Goal: Information Seeking & Learning: Learn about a topic

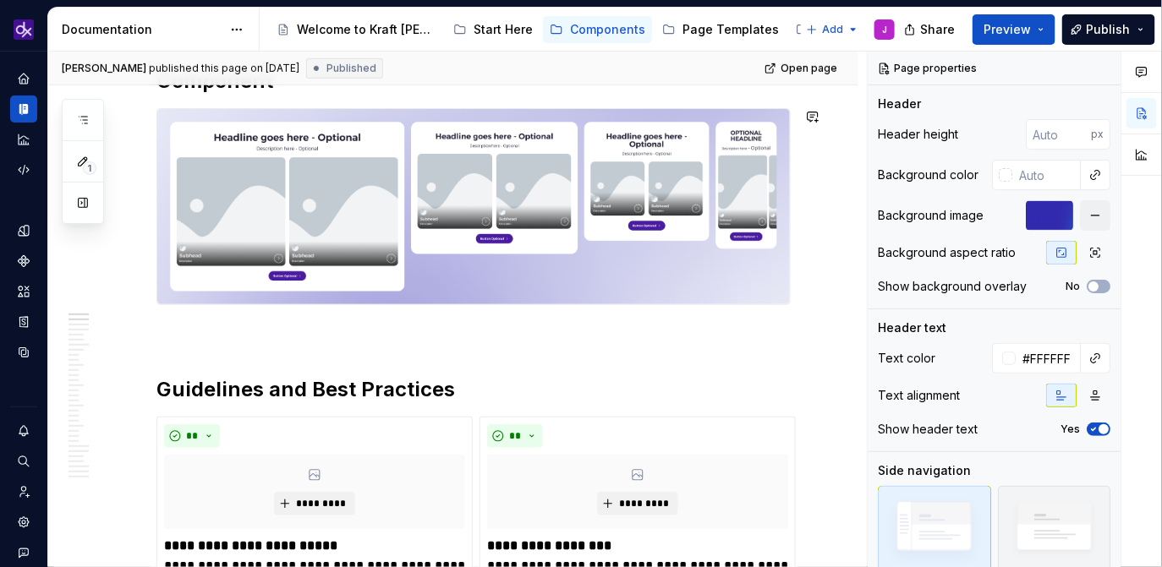
scroll to position [313, 0]
click at [439, 277] on img at bounding box center [473, 206] width 632 height 195
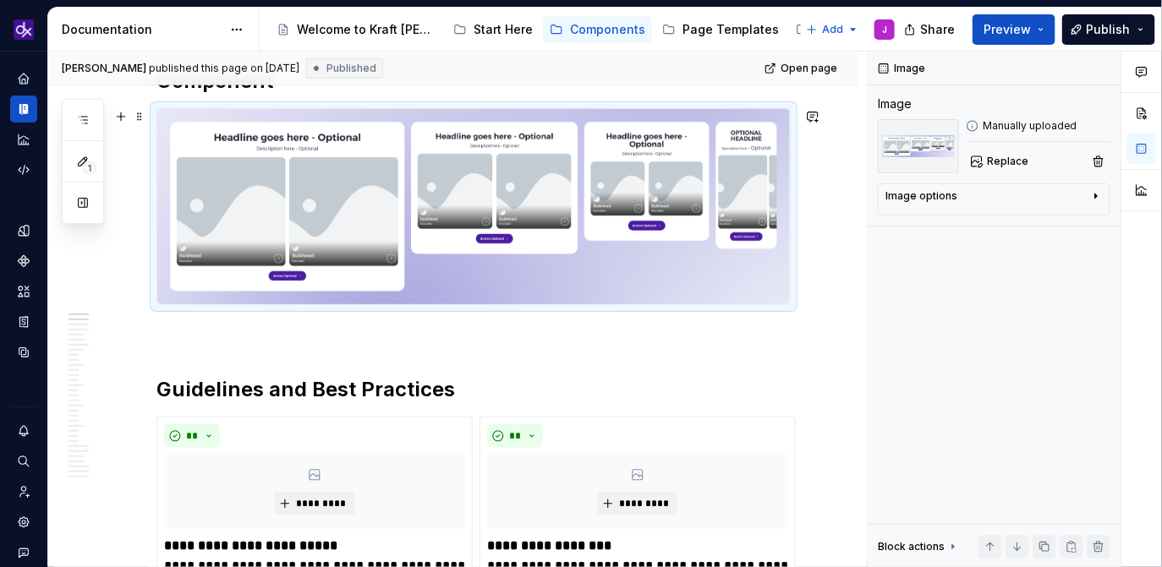
click at [427, 326] on p at bounding box center [473, 335] width 634 height 20
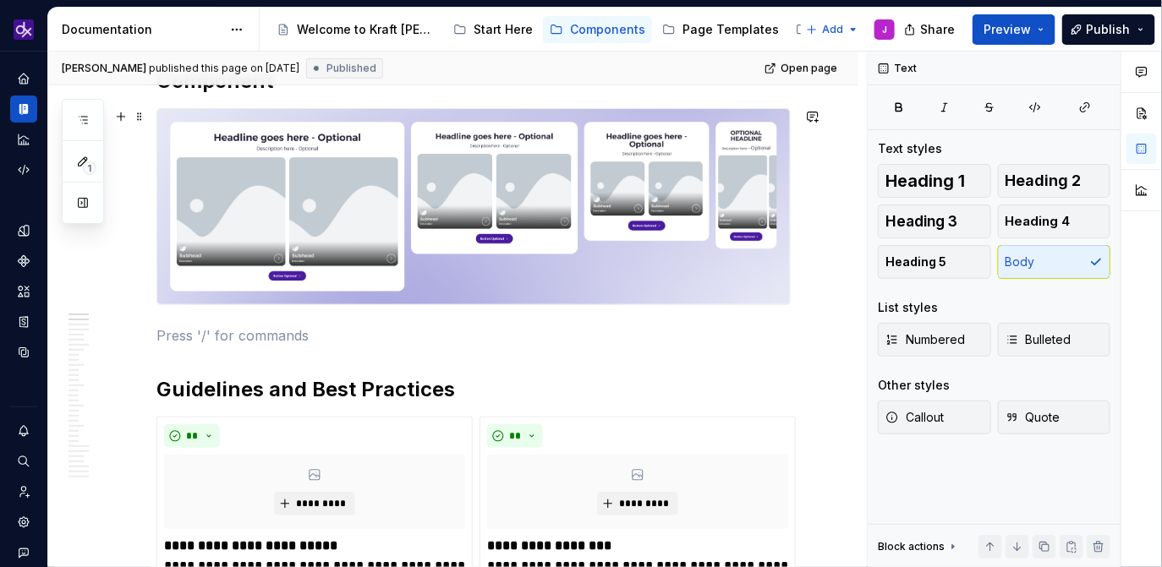
click at [478, 231] on img at bounding box center [473, 206] width 632 height 195
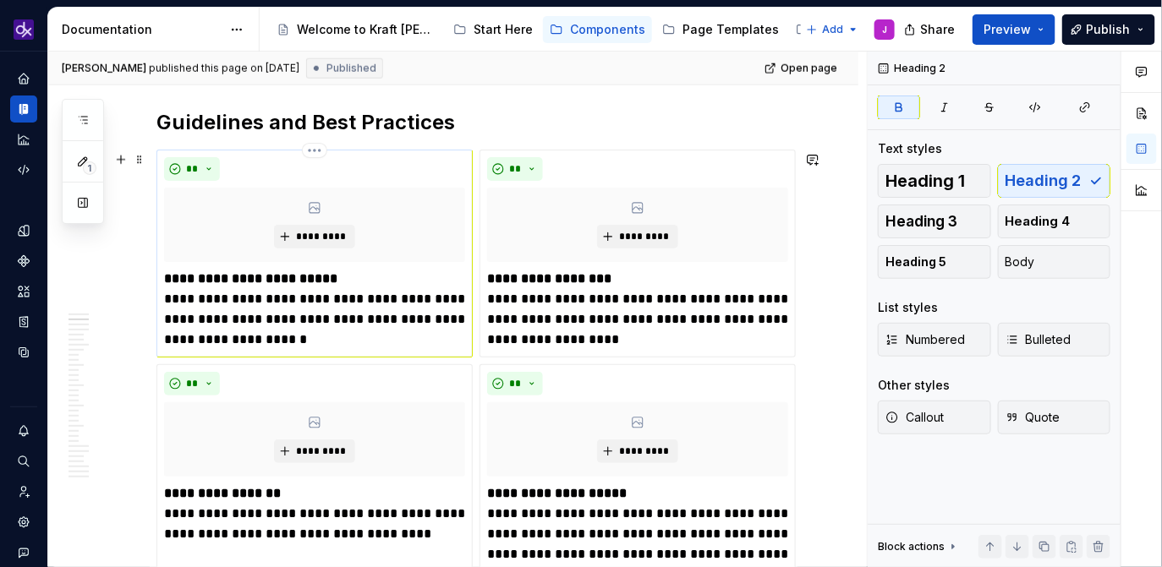
scroll to position [553, 0]
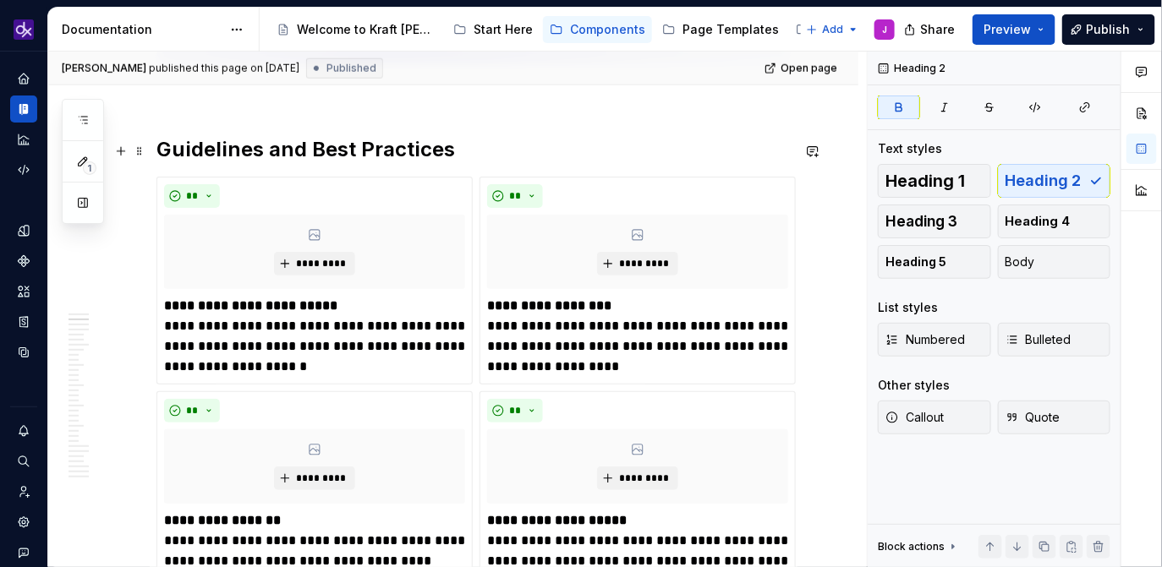
click at [397, 150] on strong "Guidelines and Best Practices" at bounding box center [305, 149] width 298 height 25
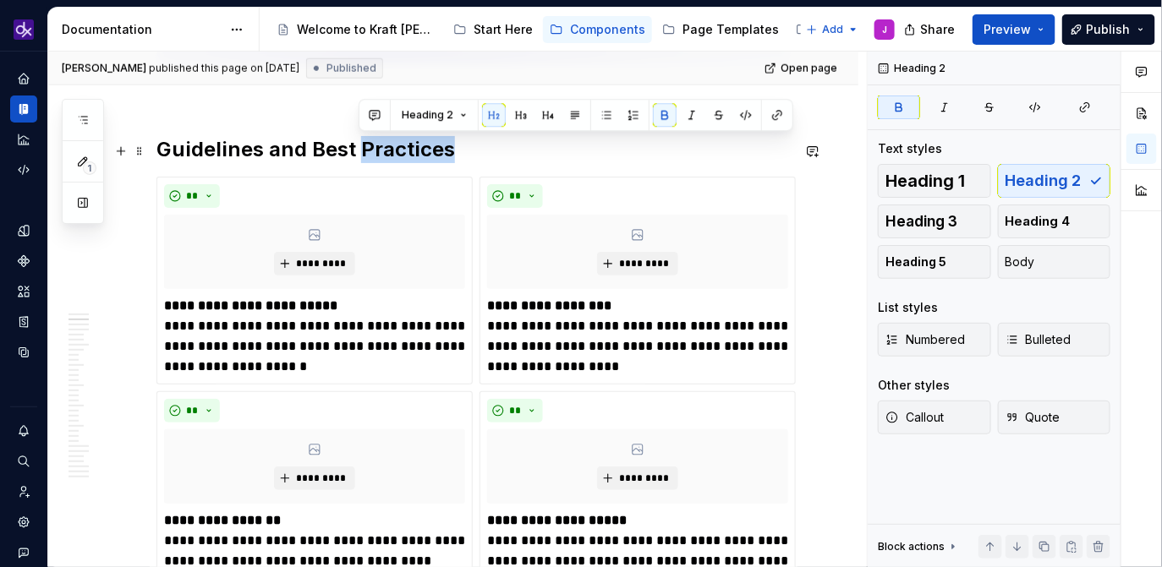
click at [397, 150] on strong "Guidelines and Best Practices" at bounding box center [305, 149] width 298 height 25
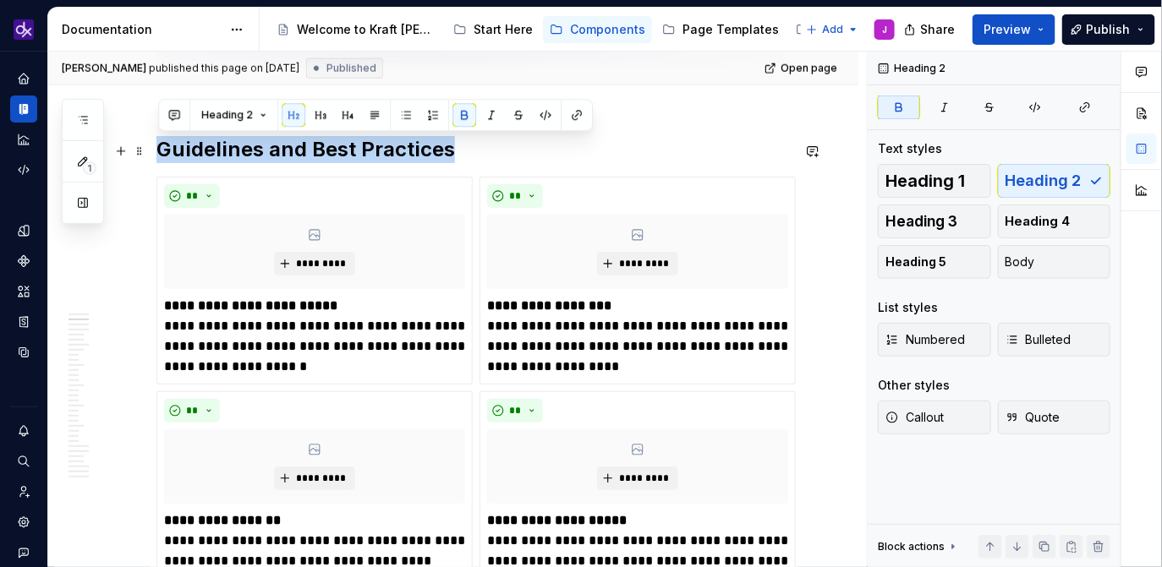
click at [397, 150] on strong "Guidelines and Best Practices" at bounding box center [305, 149] width 298 height 25
copy strong "Guidelines and Best Practices"
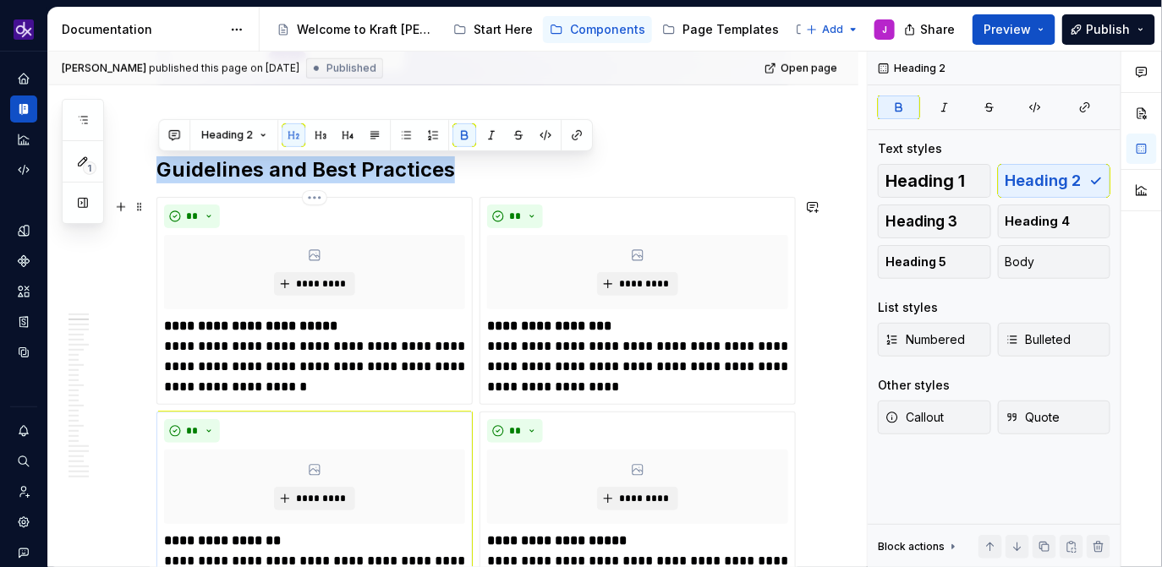
scroll to position [506, 0]
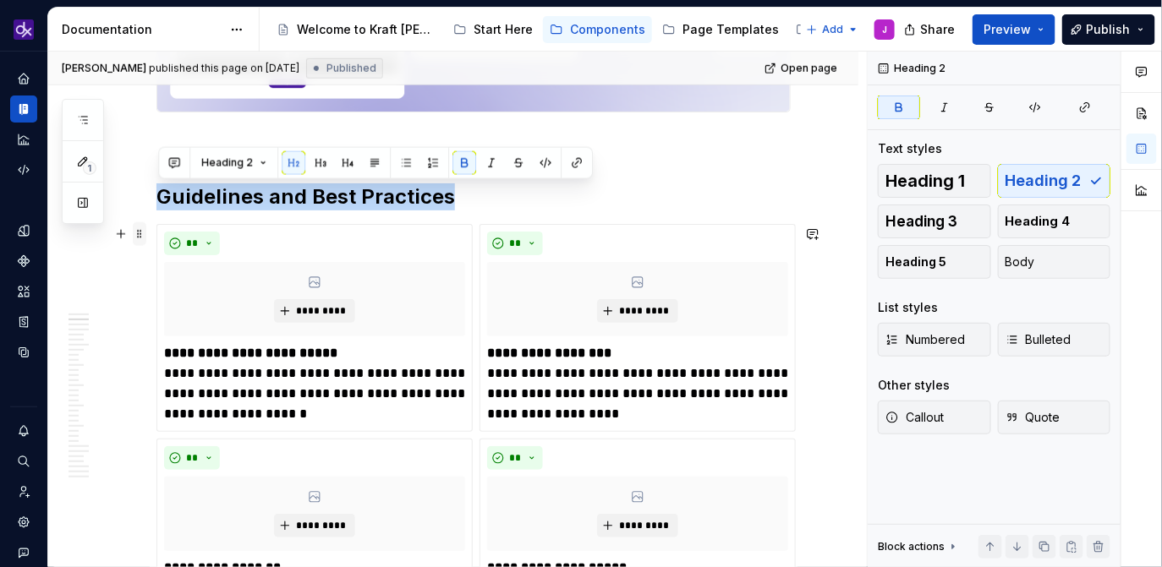
click at [138, 226] on span at bounding box center [140, 234] width 14 height 24
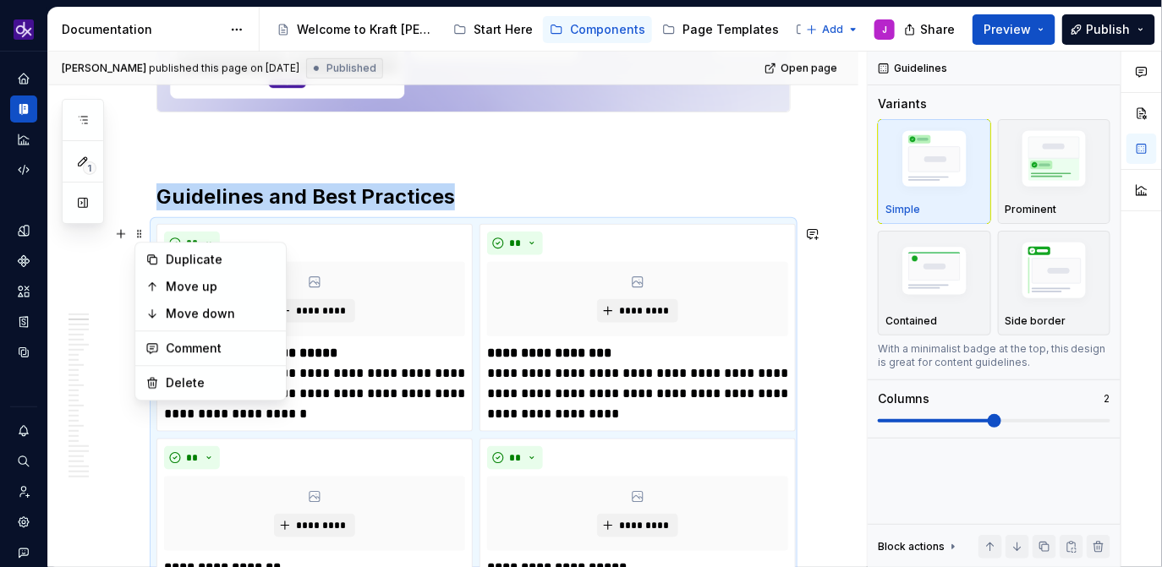
copy strong "Guidelines and Best Practices"
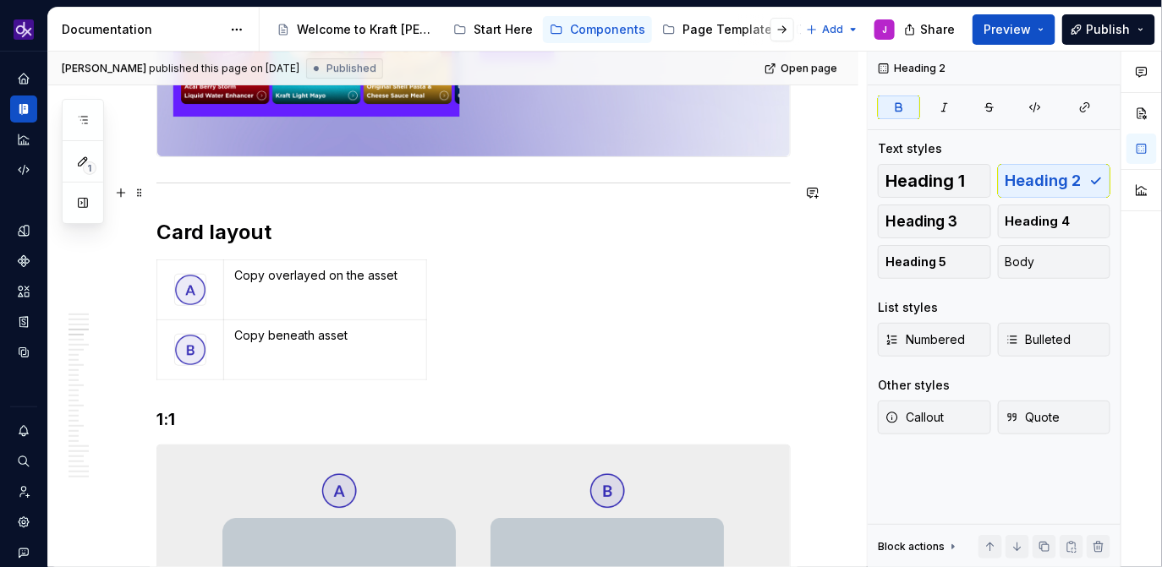
scroll to position [2016, 0]
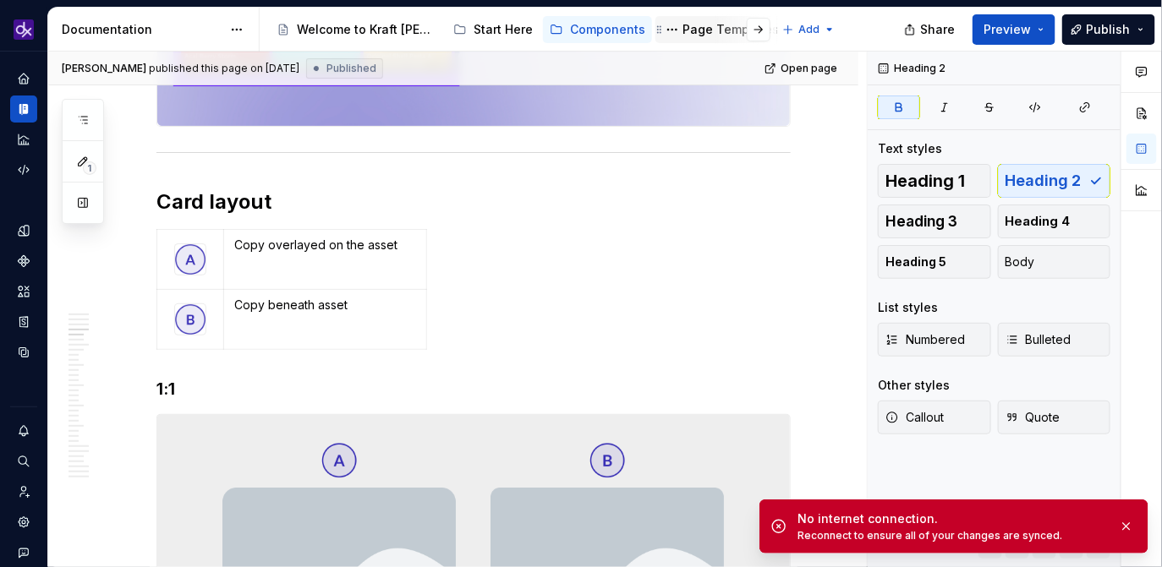
type textarea "*"
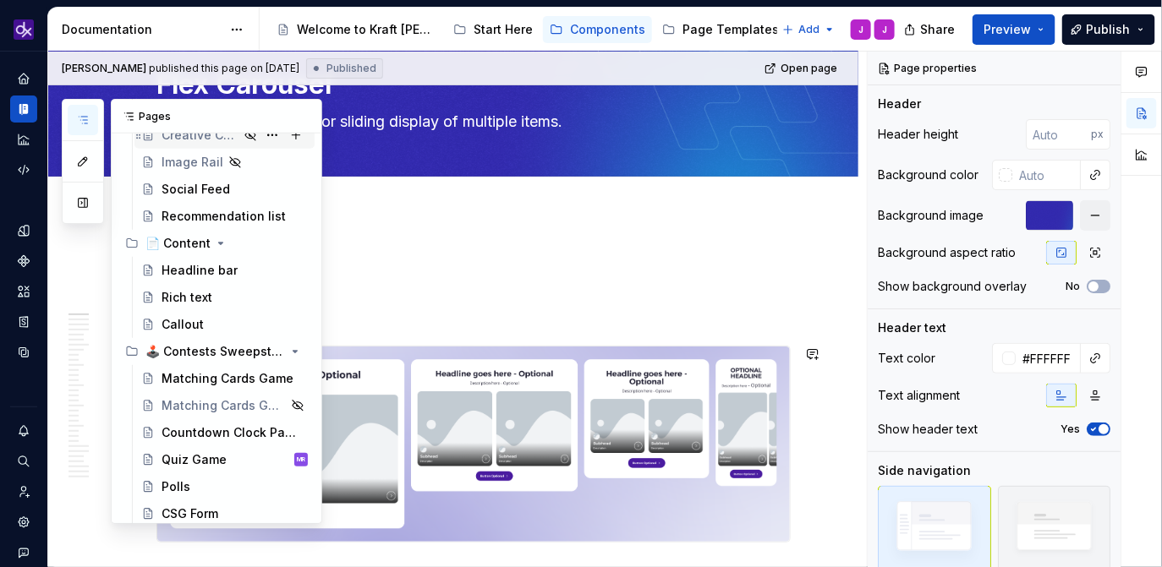
scroll to position [364, 0]
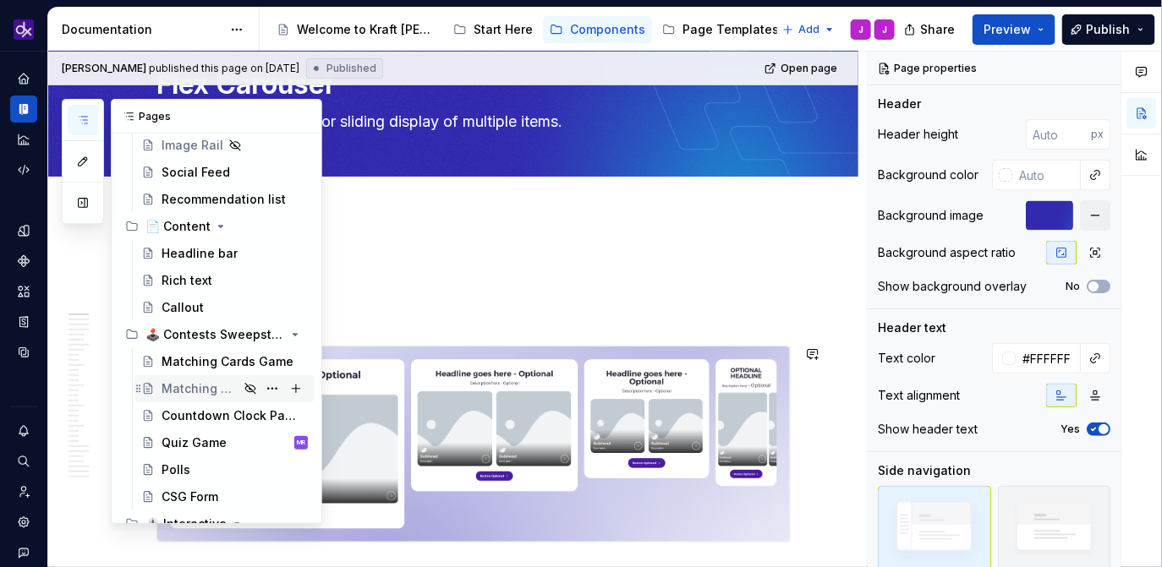
click at [188, 382] on div "Matching Cards Game" at bounding box center [199, 388] width 77 height 17
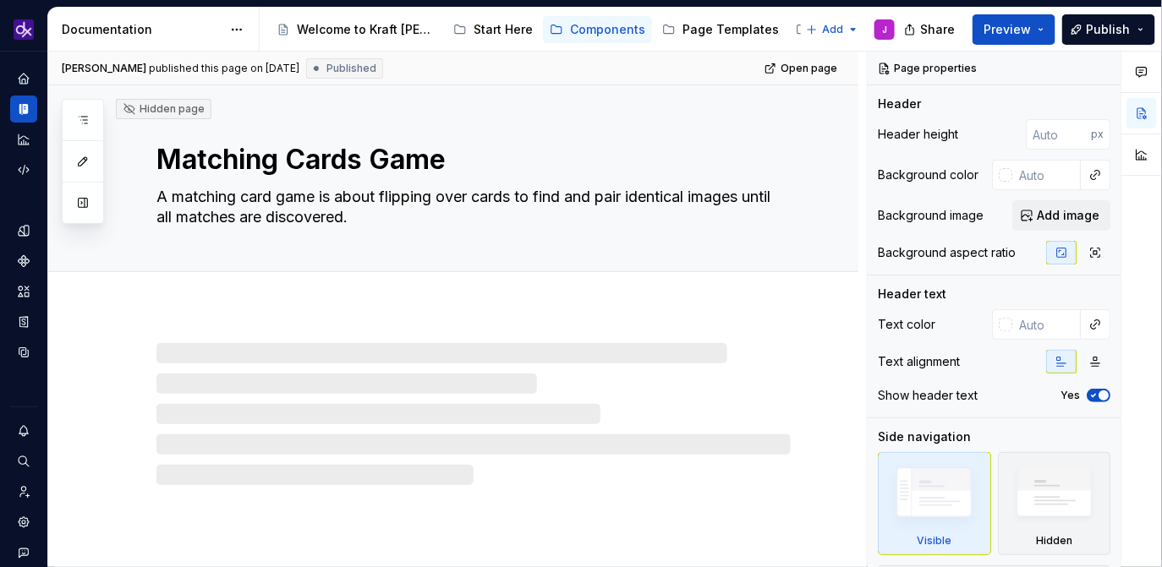
type textarea "*"
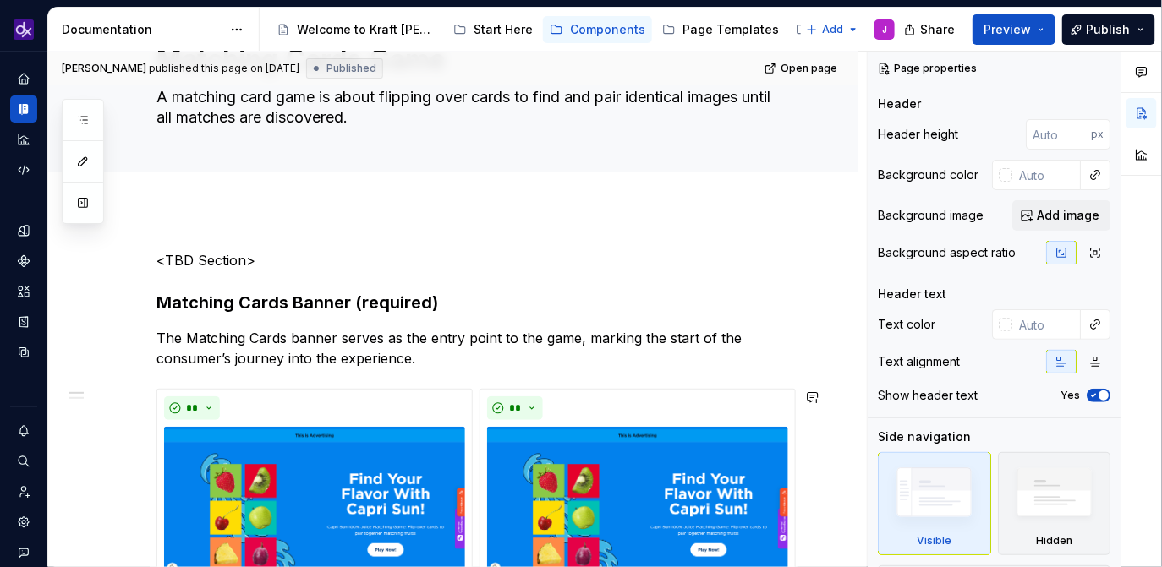
scroll to position [61, 0]
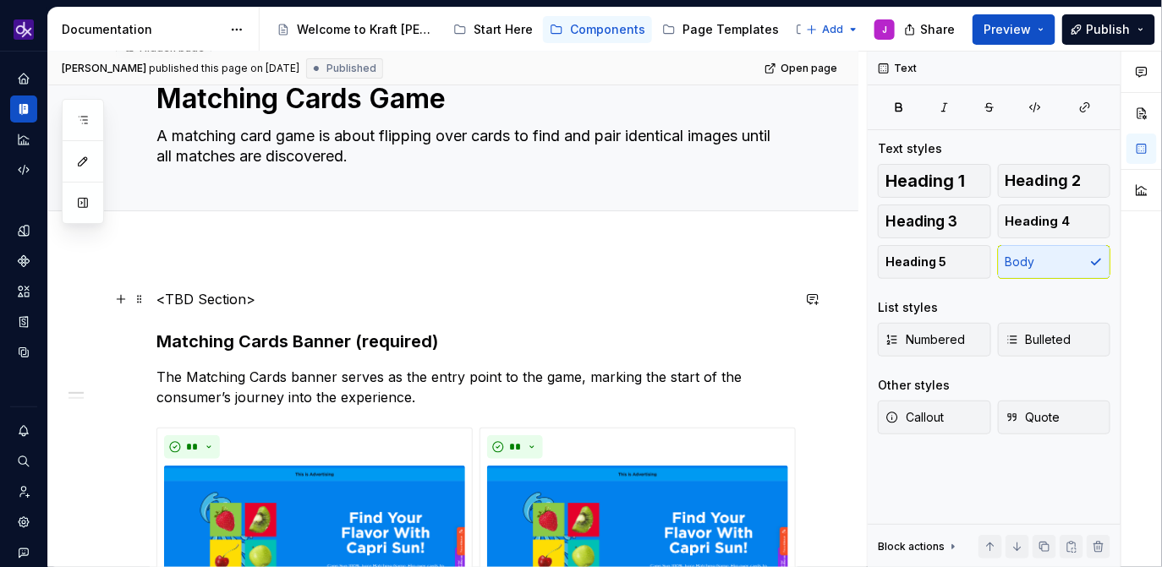
click at [269, 290] on p "<TBD Section>" at bounding box center [473, 299] width 634 height 20
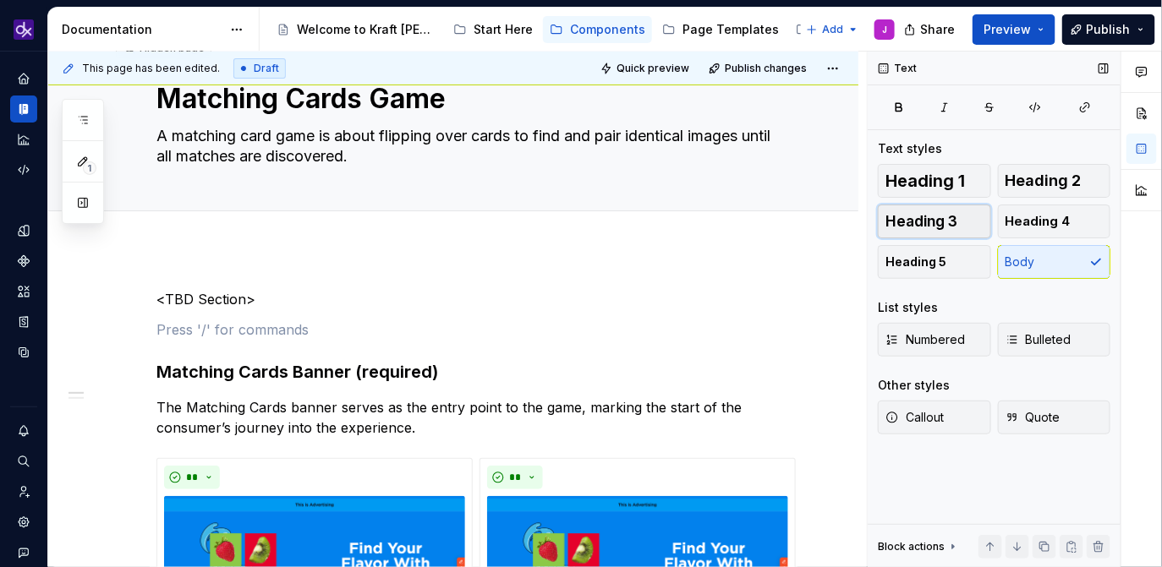
click at [947, 216] on span "Heading 3" at bounding box center [921, 221] width 72 height 17
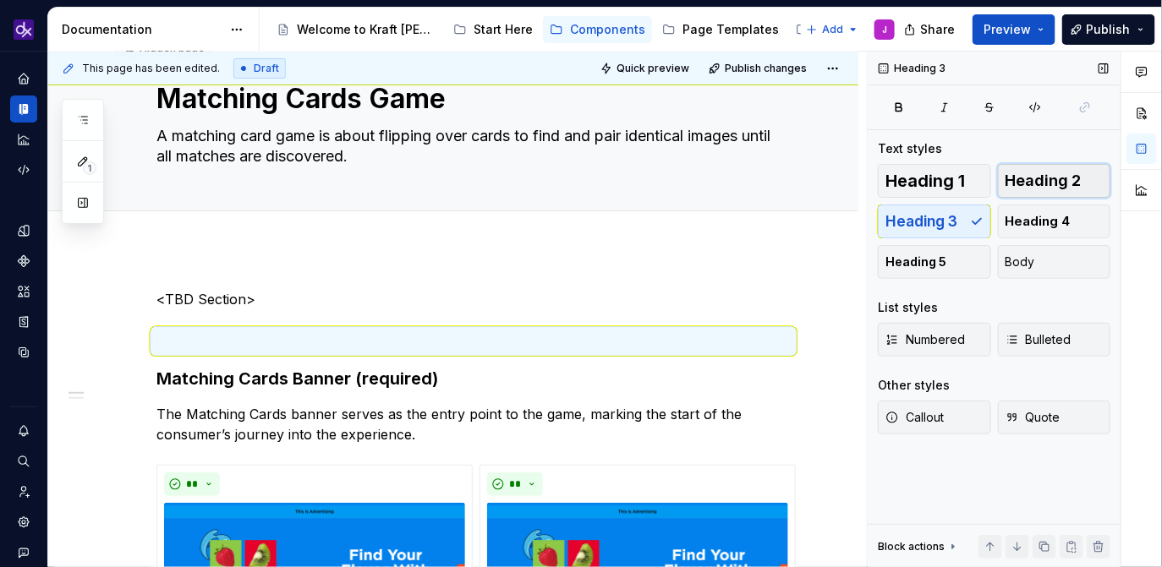
click at [1079, 173] on span "Heading 2" at bounding box center [1043, 180] width 76 height 17
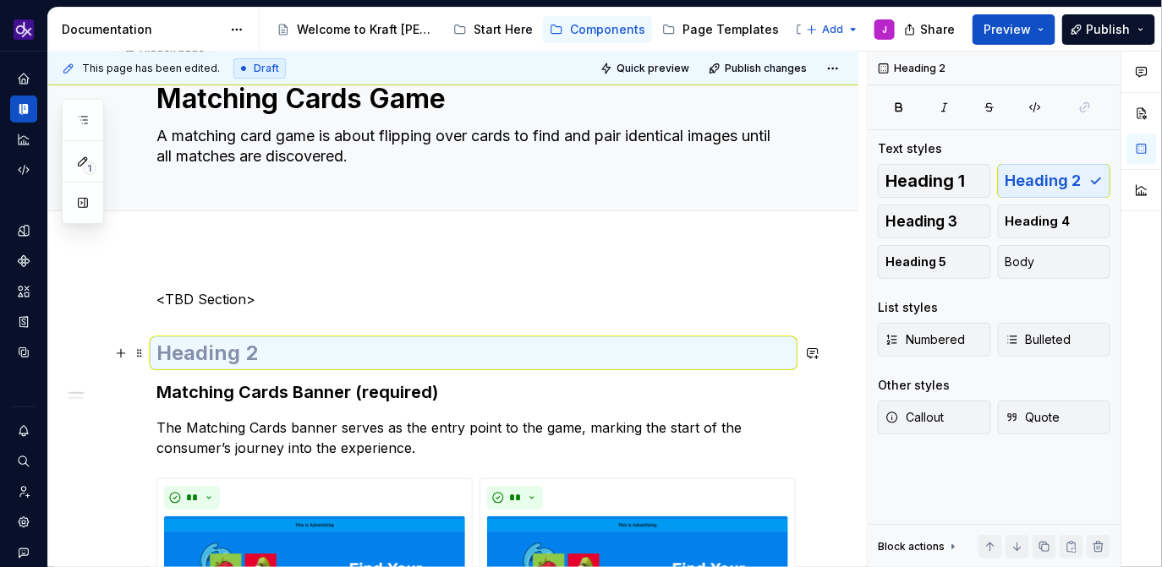
click at [322, 349] on h2 at bounding box center [473, 353] width 634 height 27
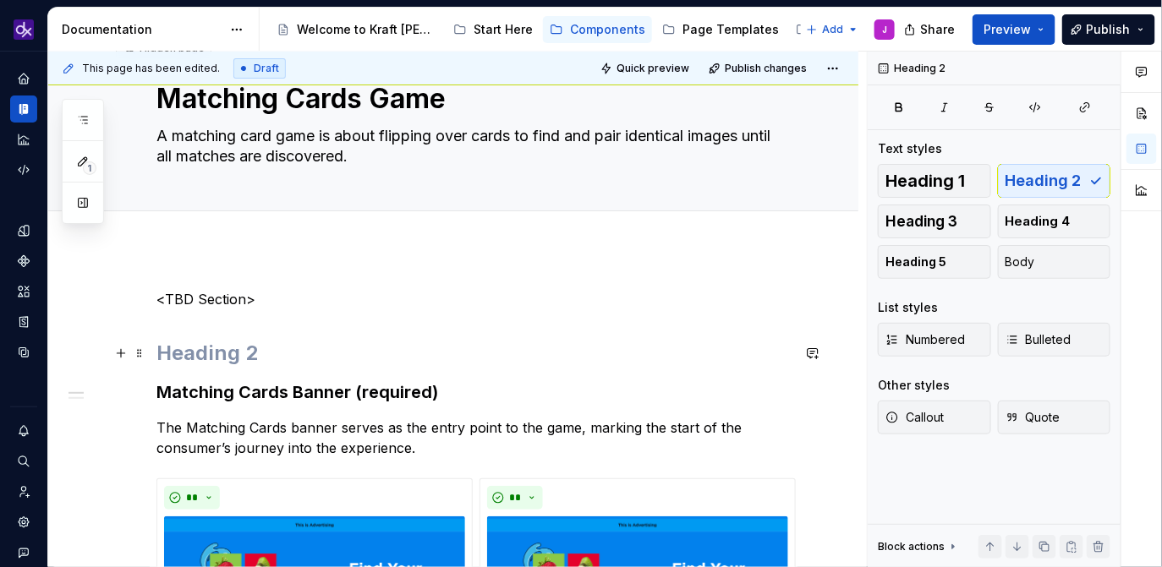
click at [322, 349] on h2 at bounding box center [473, 353] width 634 height 27
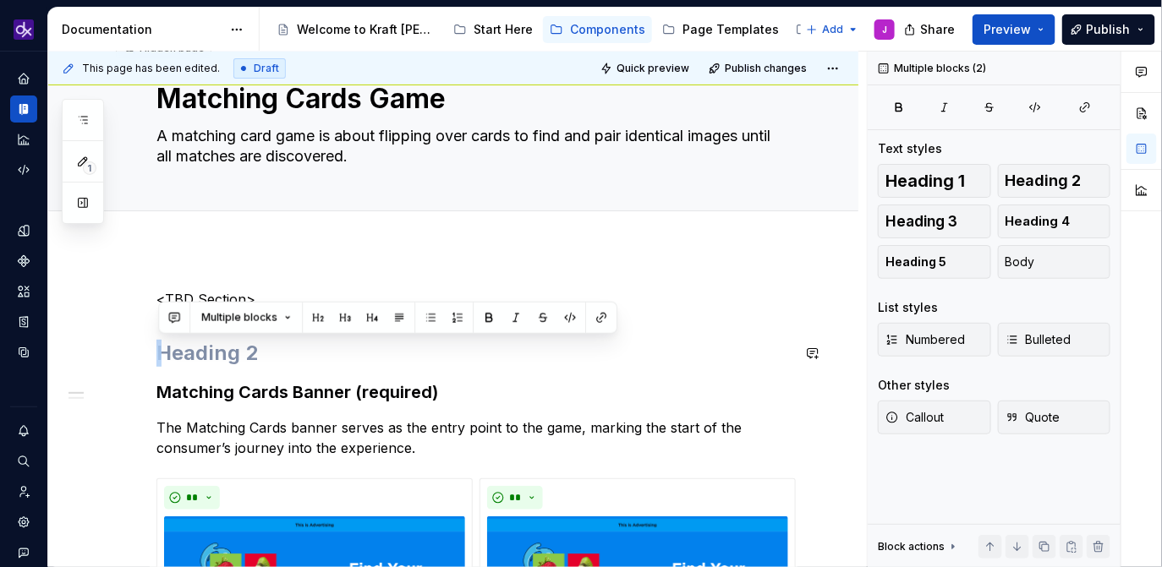
click at [322, 349] on h2 at bounding box center [473, 353] width 634 height 27
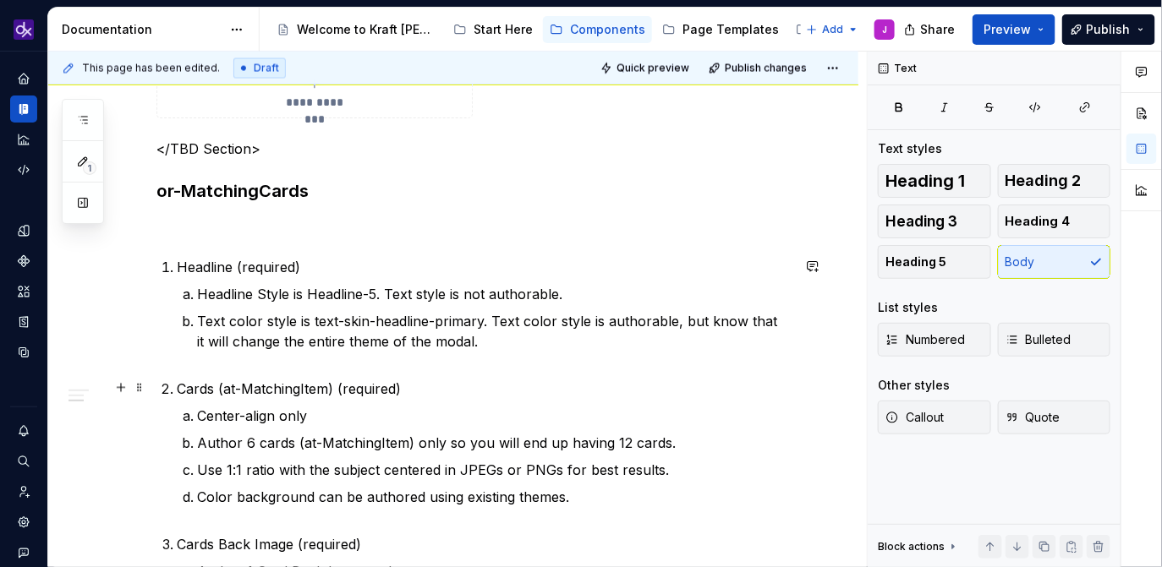
scroll to position [1003, 0]
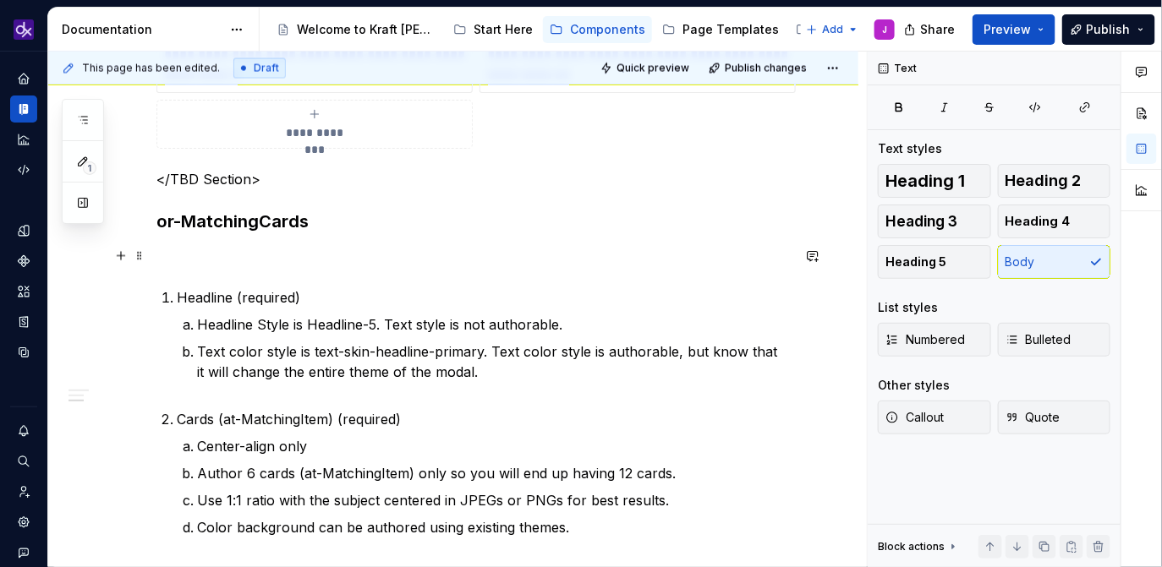
click at [360, 252] on p at bounding box center [473, 257] width 634 height 20
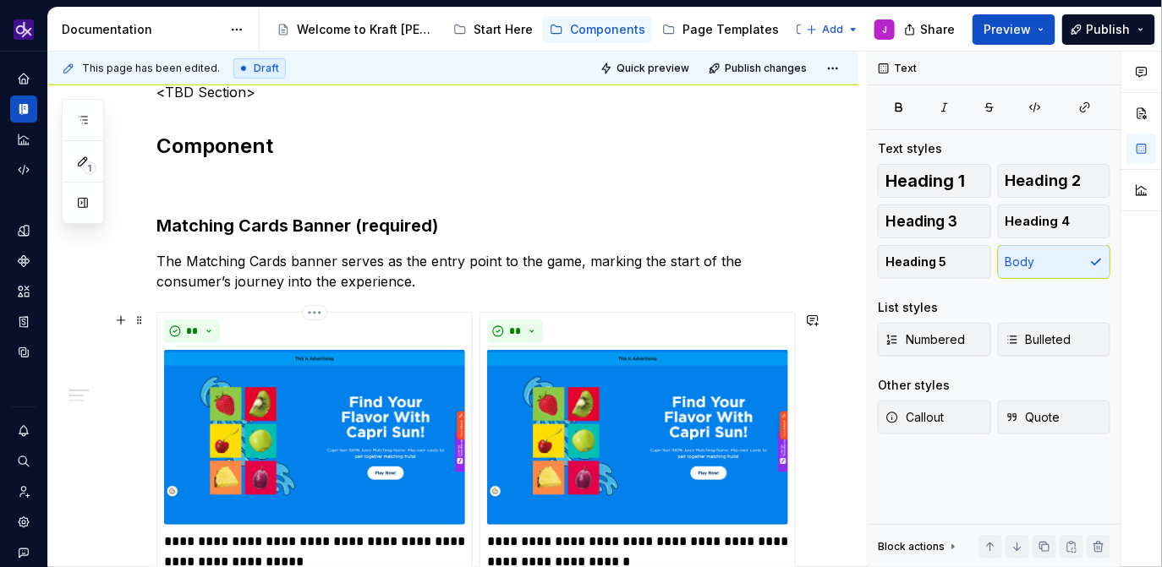
scroll to position [232, 0]
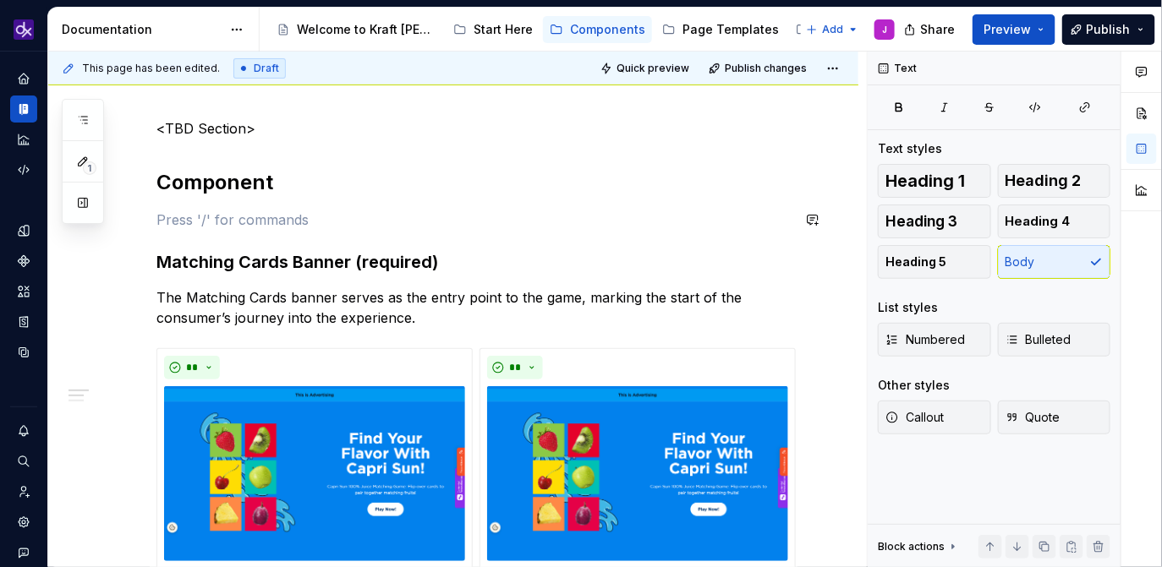
click at [1102, 75] on button "button" at bounding box center [1103, 69] width 24 height 24
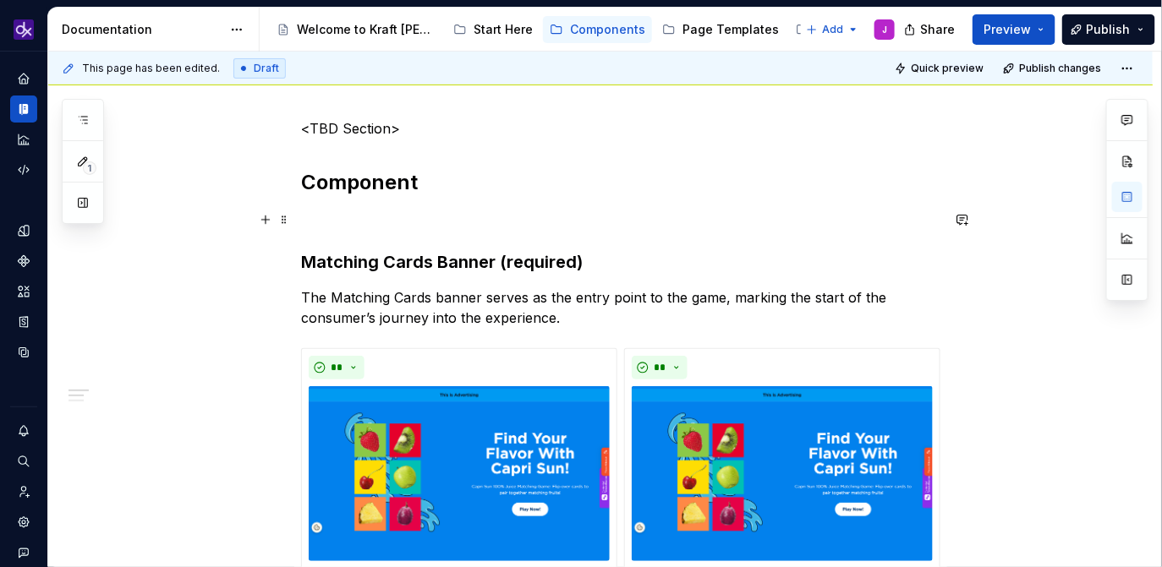
click at [490, 224] on p at bounding box center [620, 220] width 639 height 20
click at [270, 223] on button "button" at bounding box center [266, 220] width 24 height 24
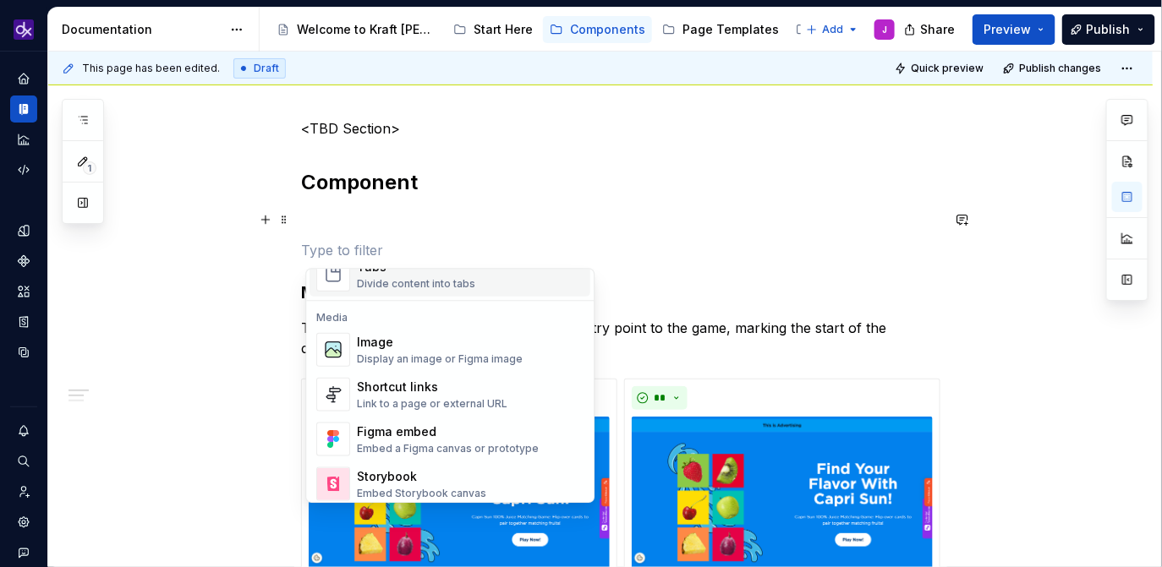
scroll to position [688, 0]
click at [418, 348] on div "Image" at bounding box center [440, 340] width 166 height 17
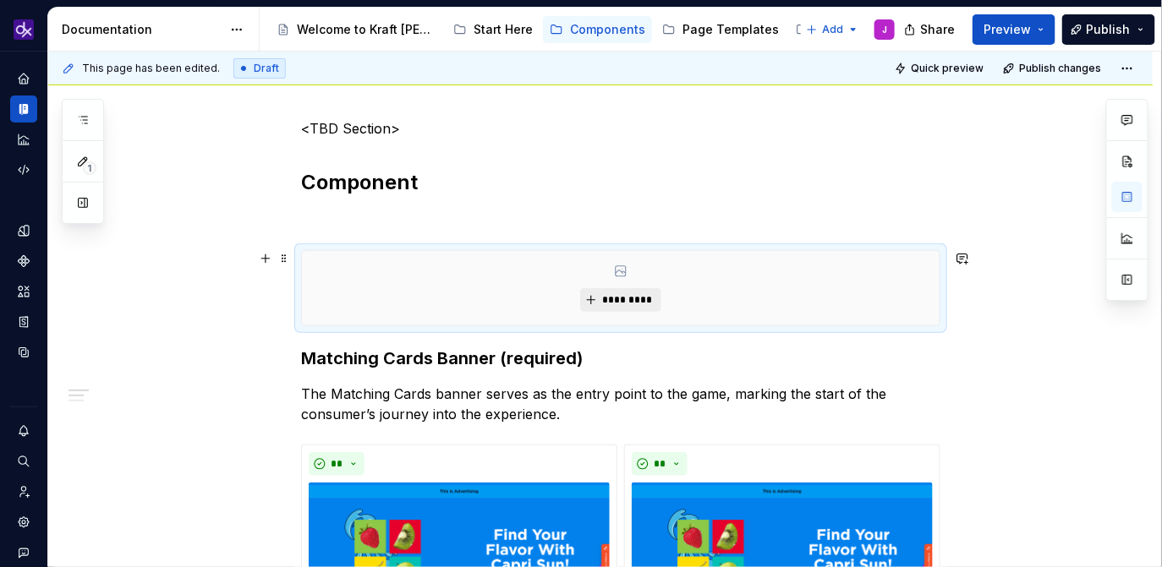
click at [620, 300] on span "*********" at bounding box center [627, 300] width 52 height 14
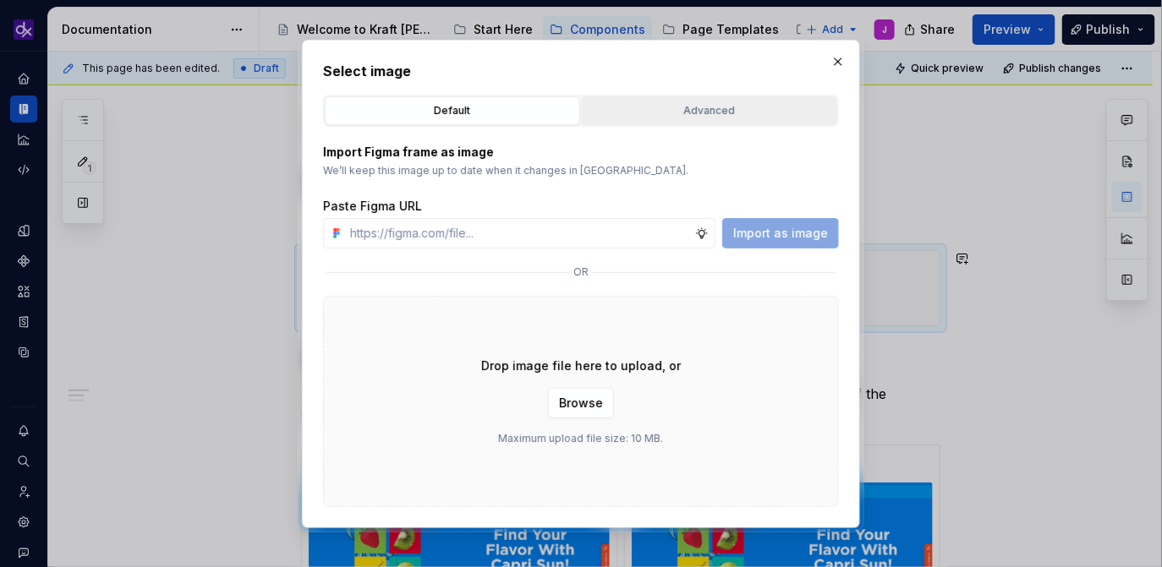
click at [750, 112] on div "Advanced" at bounding box center [709, 110] width 243 height 17
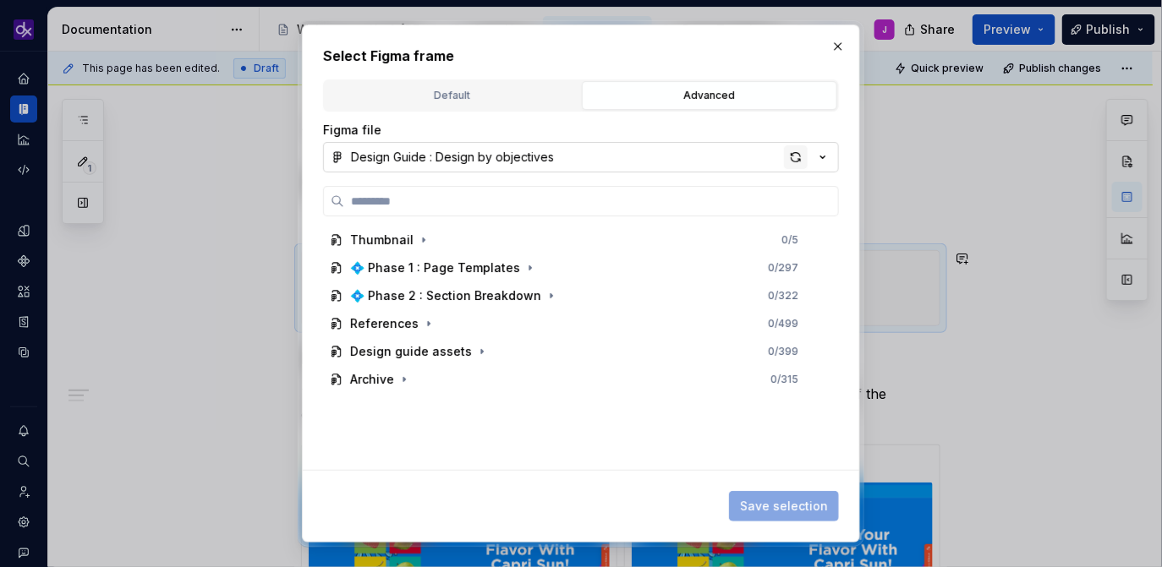
click at [796, 158] on div "button" at bounding box center [796, 157] width 24 height 24
click at [520, 98] on div "Default" at bounding box center [452, 95] width 243 height 17
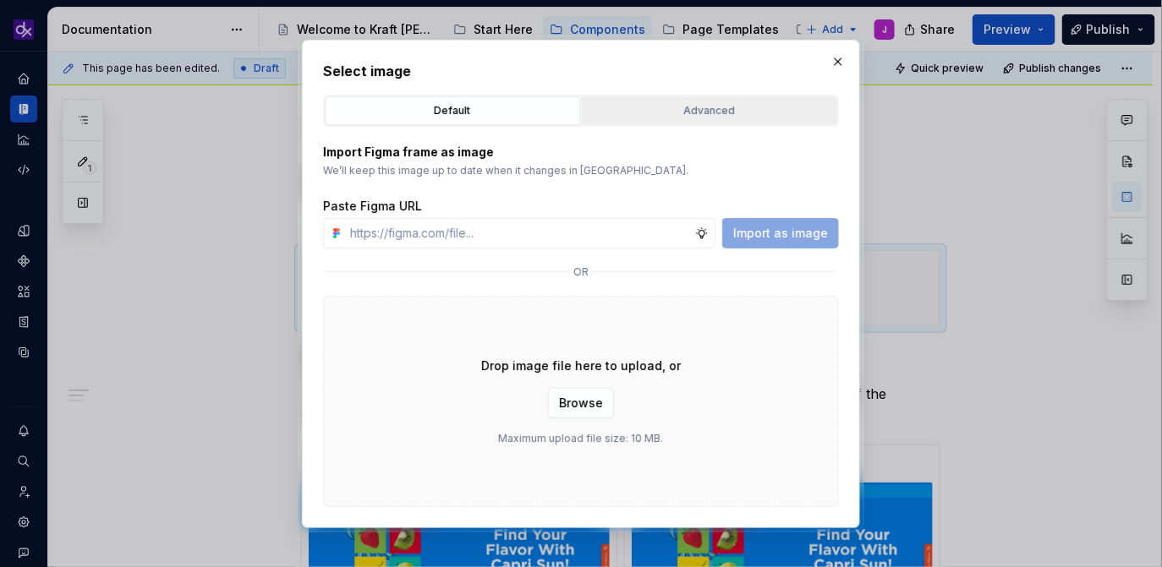
click at [703, 112] on div "Advanced" at bounding box center [709, 110] width 243 height 17
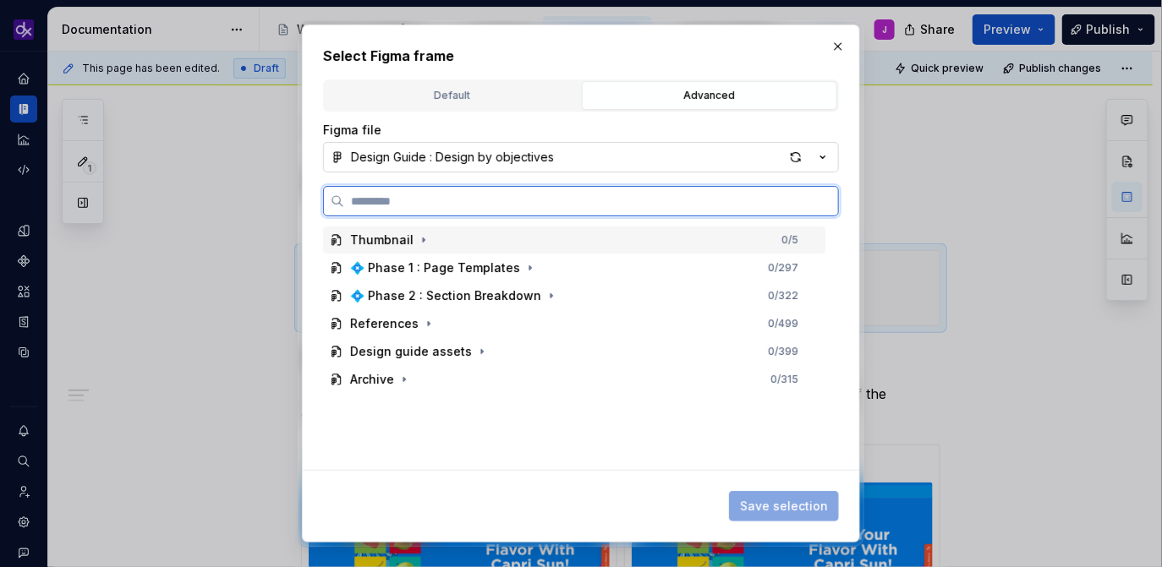
type textarea "*"
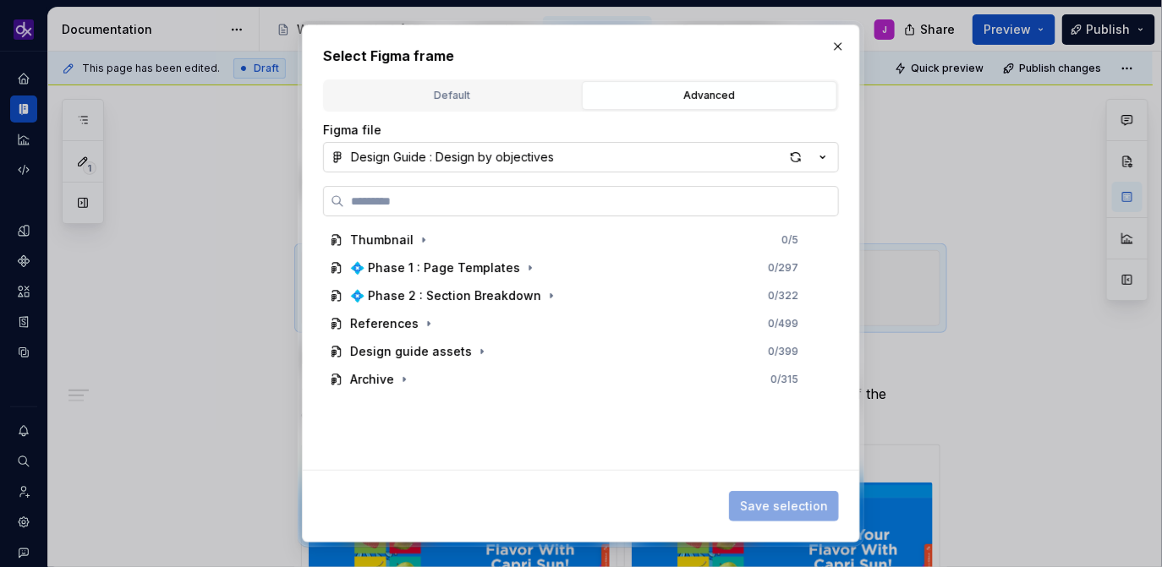
paste input "**********"
type input "**********"
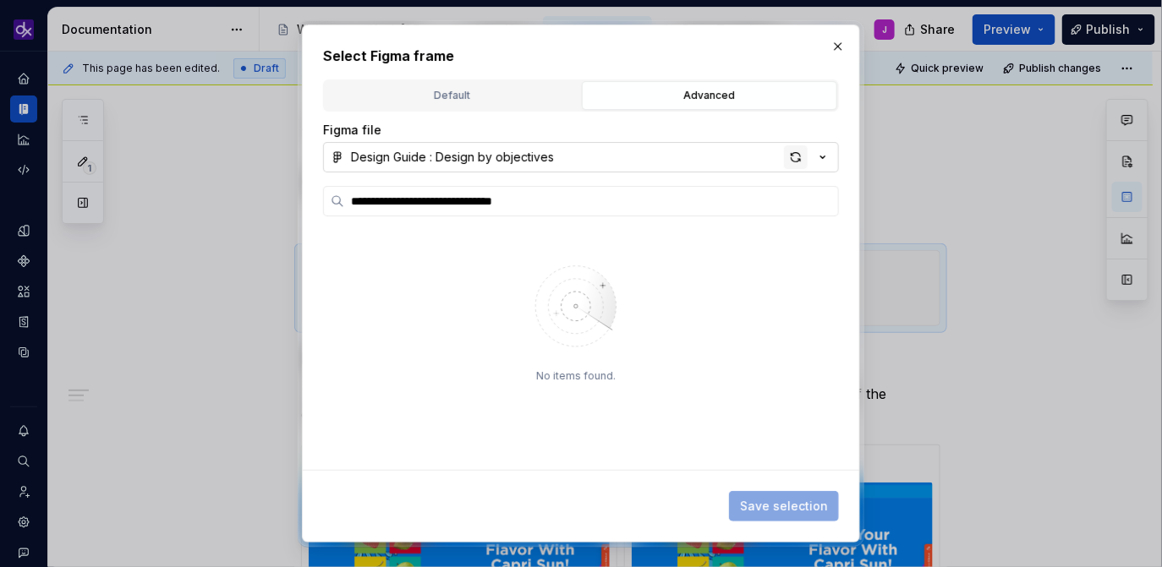
click at [786, 152] on div "button" at bounding box center [796, 157] width 24 height 24
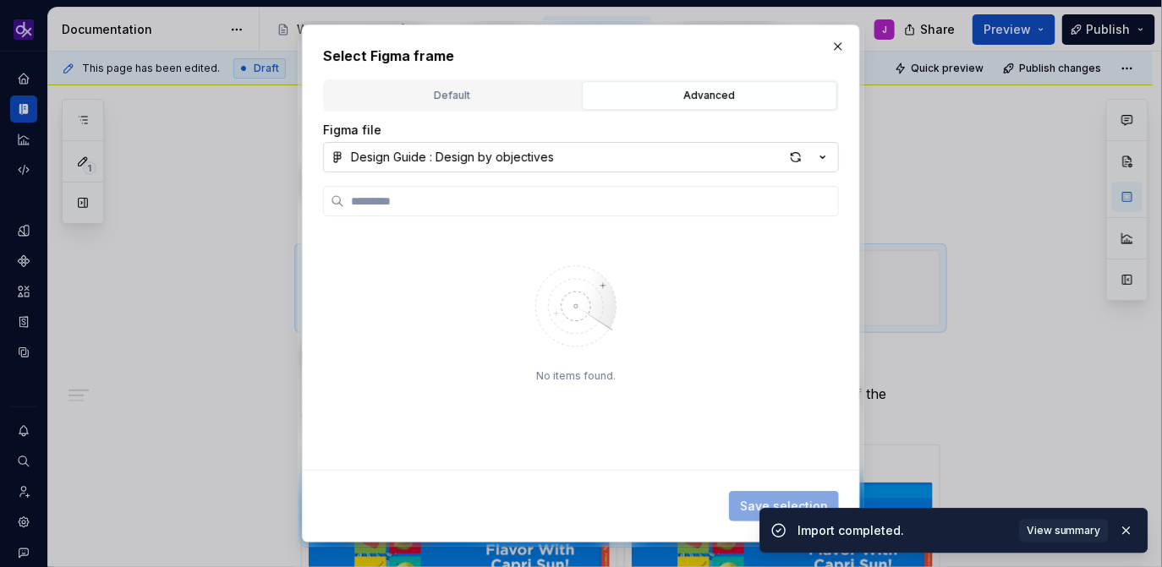
click at [828, 163] on icon "button" at bounding box center [822, 157] width 17 height 17
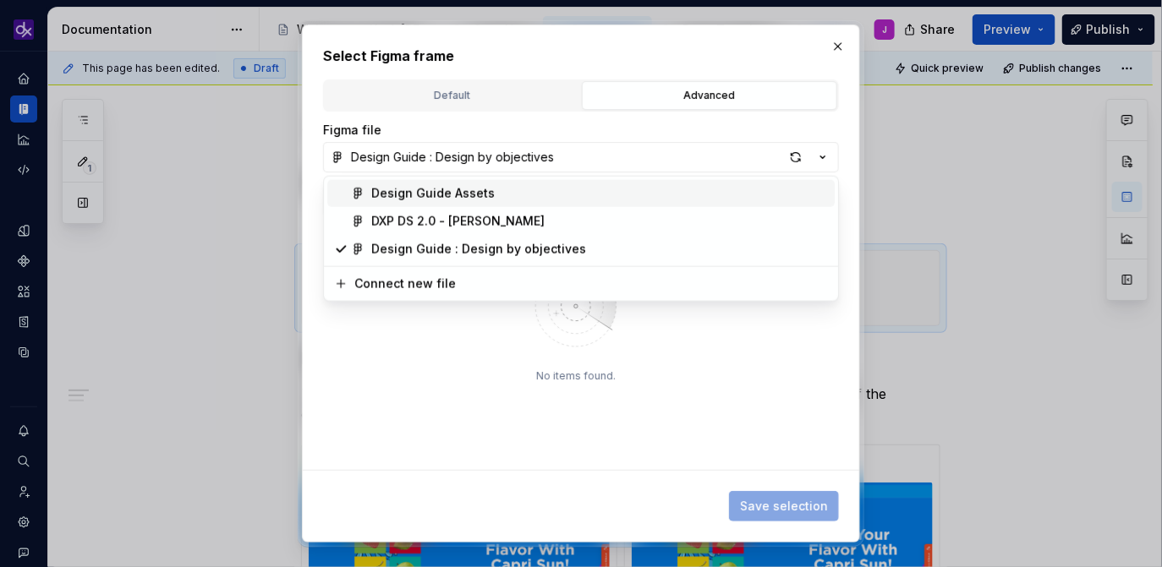
click at [757, 183] on span "Design Guide Assets" at bounding box center [580, 193] width 507 height 27
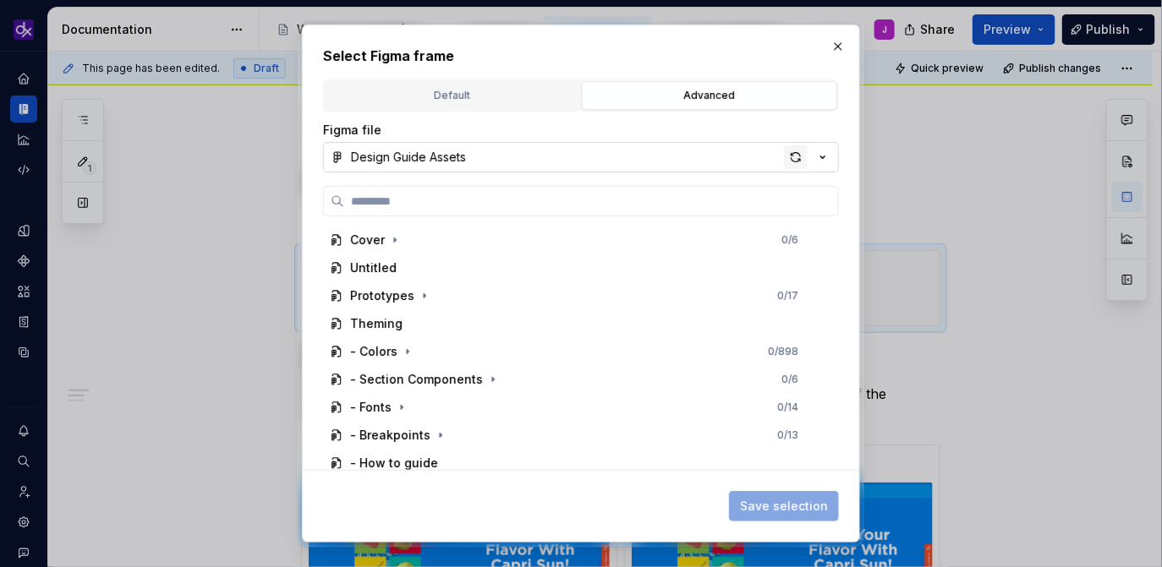
click at [796, 160] on div "button" at bounding box center [796, 157] width 24 height 24
type textarea "*"
type input "**********"
click at [796, 151] on div "button" at bounding box center [796, 157] width 24 height 24
type textarea "*"
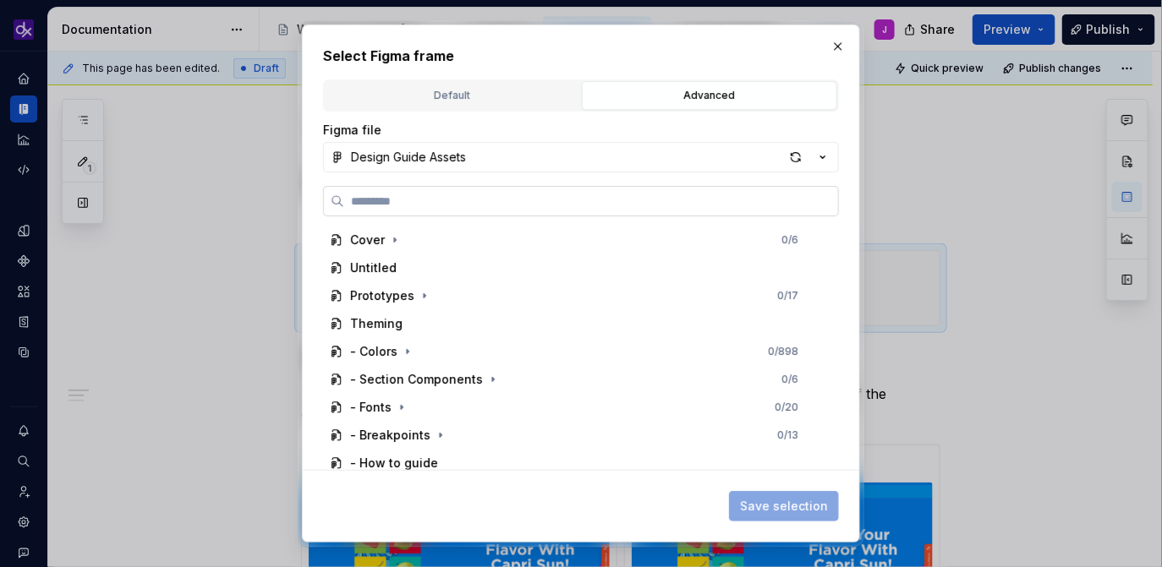
paste input "**********"
type input "**********"
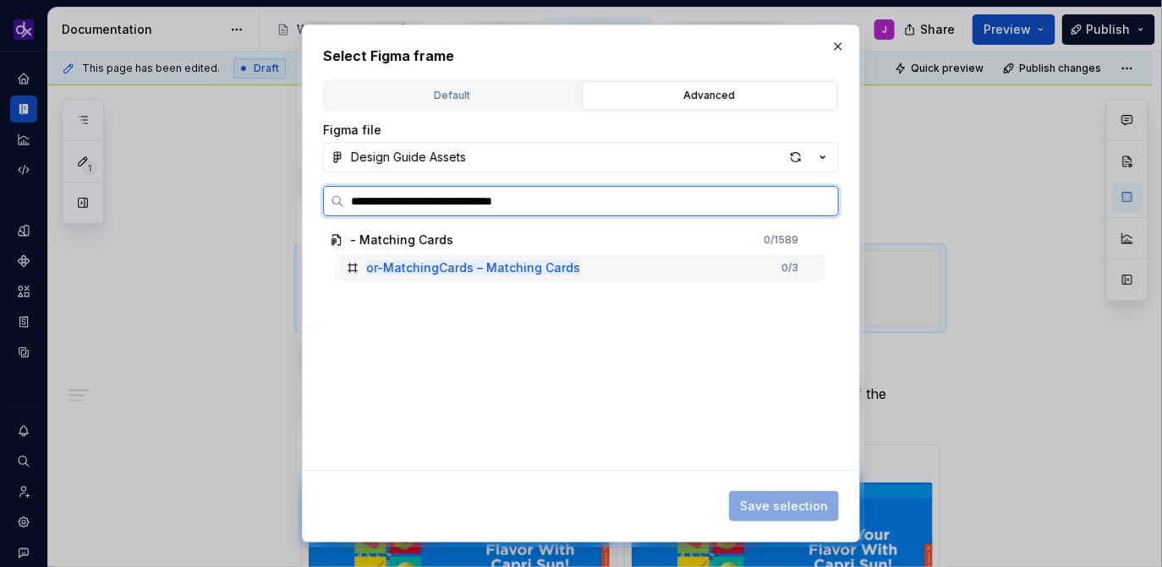
click at [536, 258] on div "or-MatchingCards – Matching Cards 0 / 3" at bounding box center [582, 267] width 486 height 27
click at [409, 244] on div "- Matching Cards" at bounding box center [401, 240] width 103 height 17
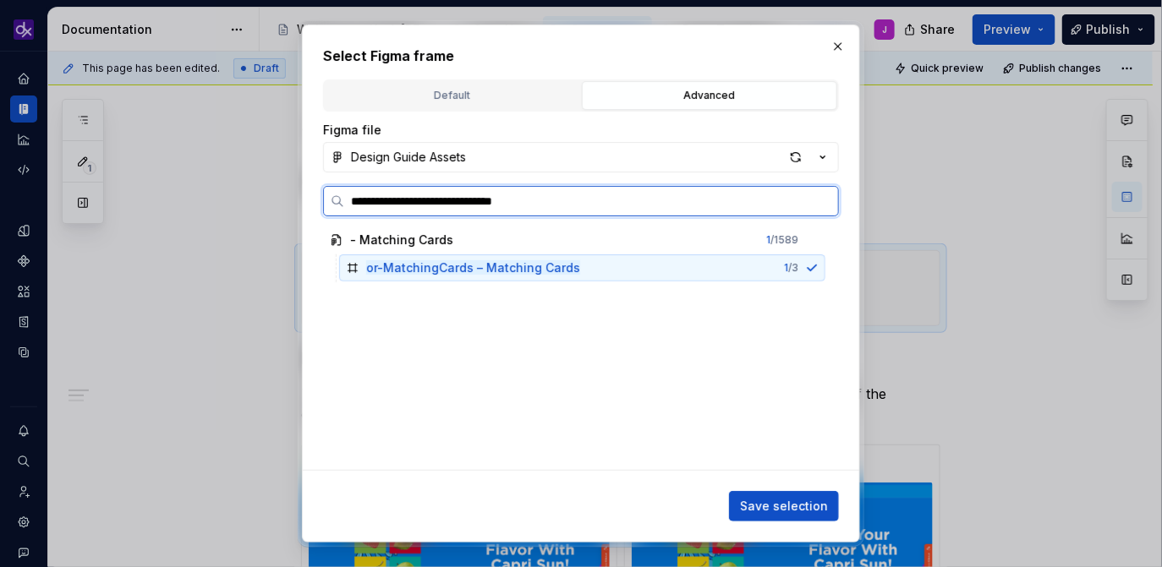
click at [415, 275] on div "or-MatchingCards – Matching Cards" at bounding box center [473, 268] width 214 height 17
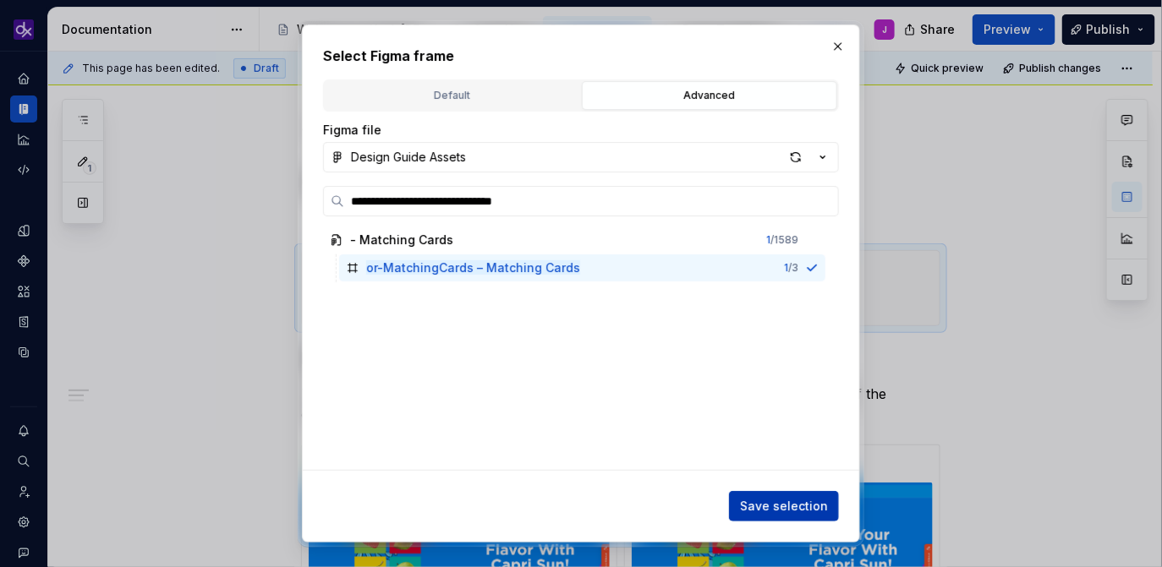
click at [805, 506] on span "Save selection" at bounding box center [784, 506] width 88 height 17
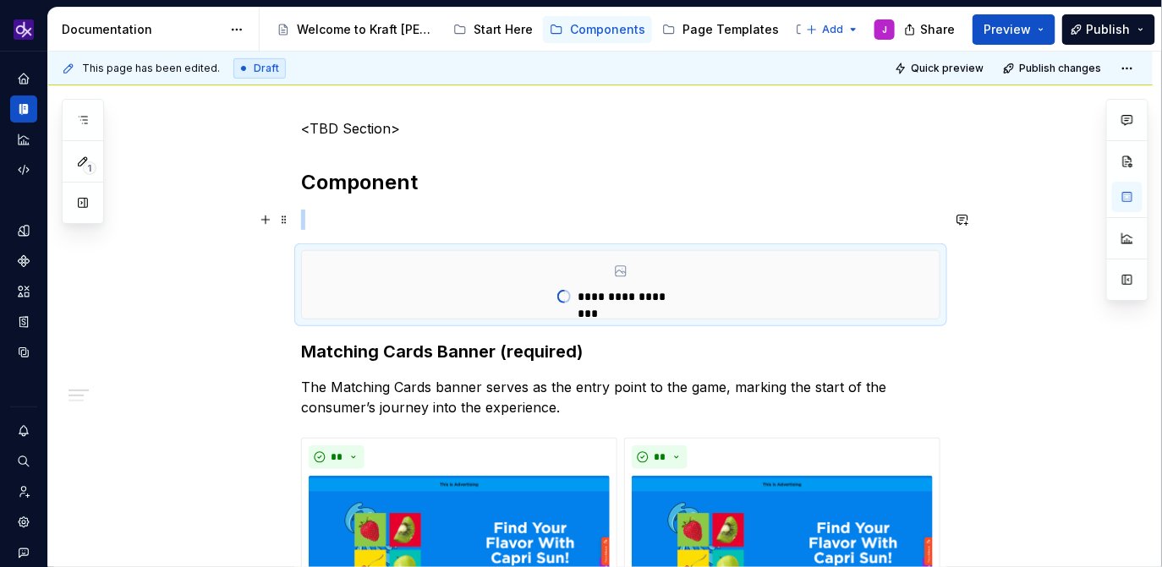
click at [577, 219] on p at bounding box center [620, 220] width 639 height 20
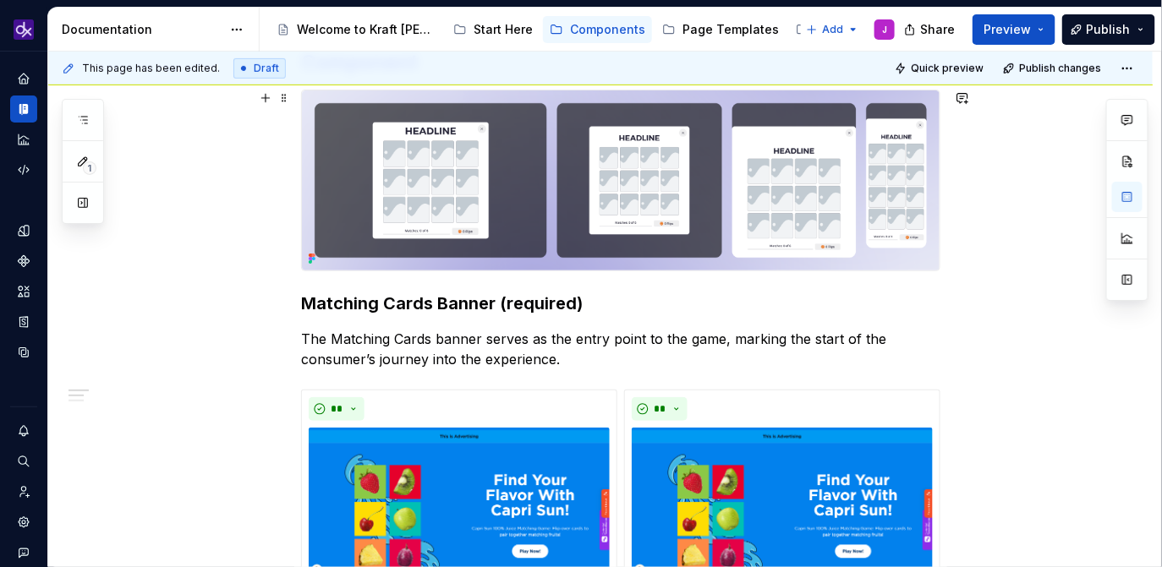
scroll to position [353, 0]
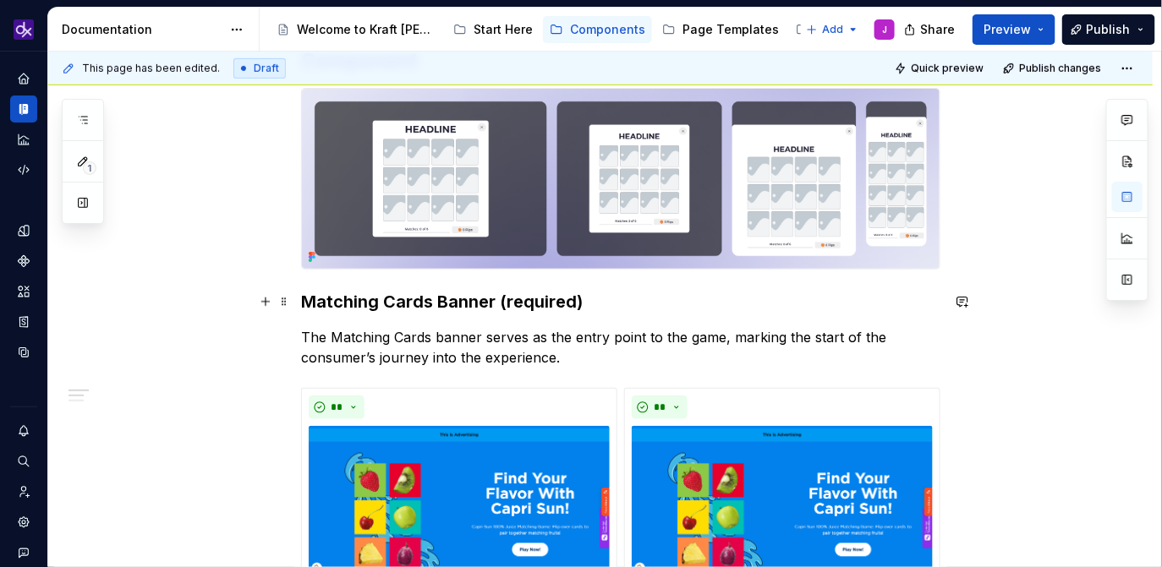
click at [585, 300] on h3 "Matching Cards Banner (required)" at bounding box center [620, 302] width 639 height 24
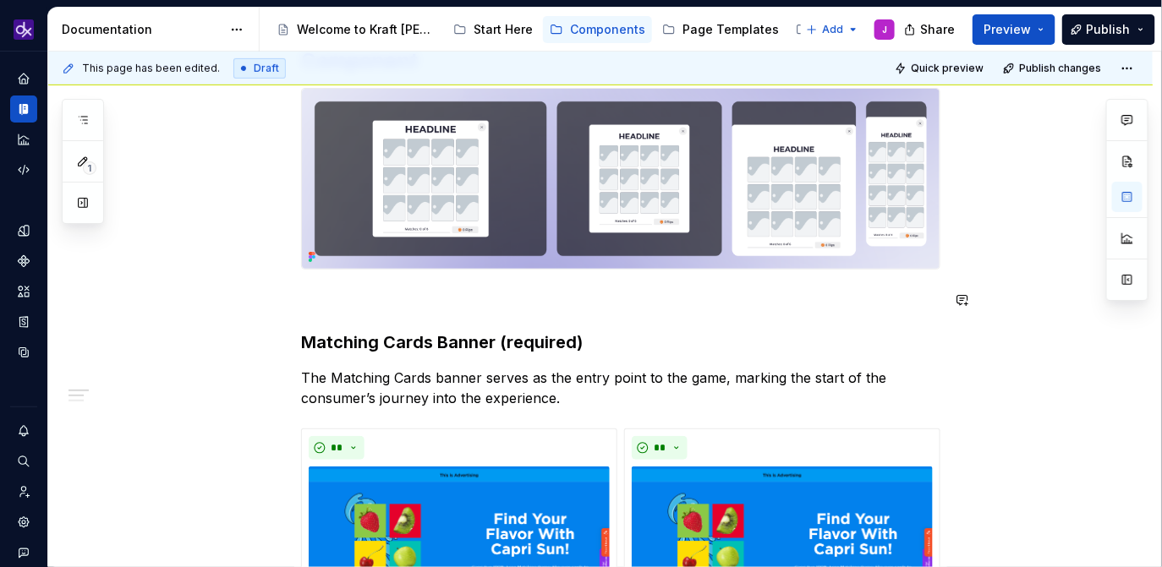
click at [324, 290] on p at bounding box center [620, 300] width 639 height 20
click at [380, 290] on p "Guidelines and Best Practices" at bounding box center [620, 300] width 639 height 20
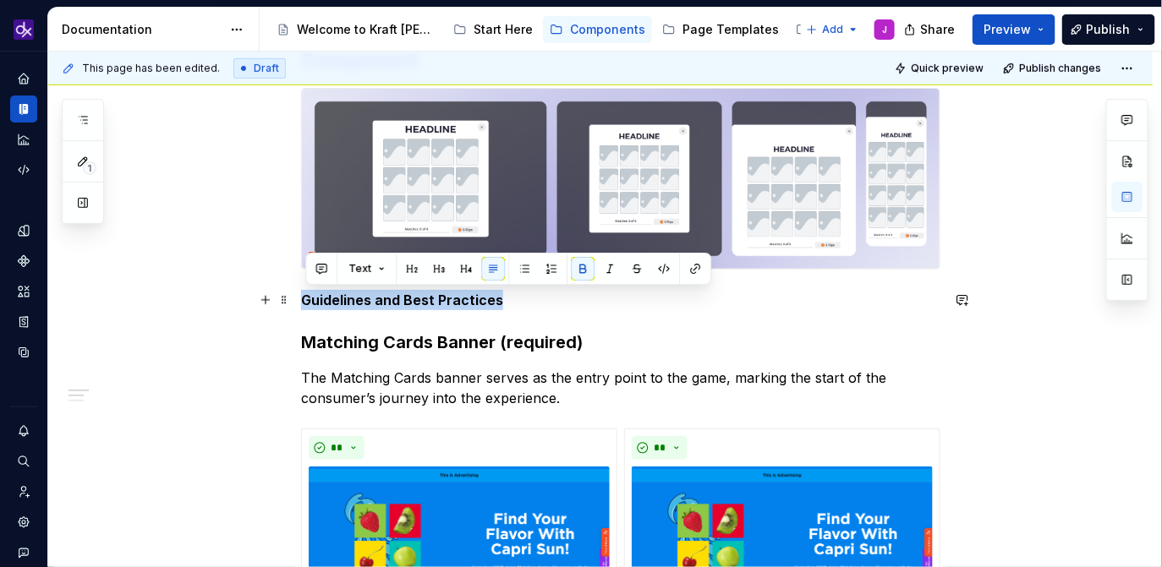
click at [380, 290] on p "Guidelines and Best Practices" at bounding box center [620, 300] width 639 height 20
click at [493, 267] on button "button" at bounding box center [492, 269] width 24 height 24
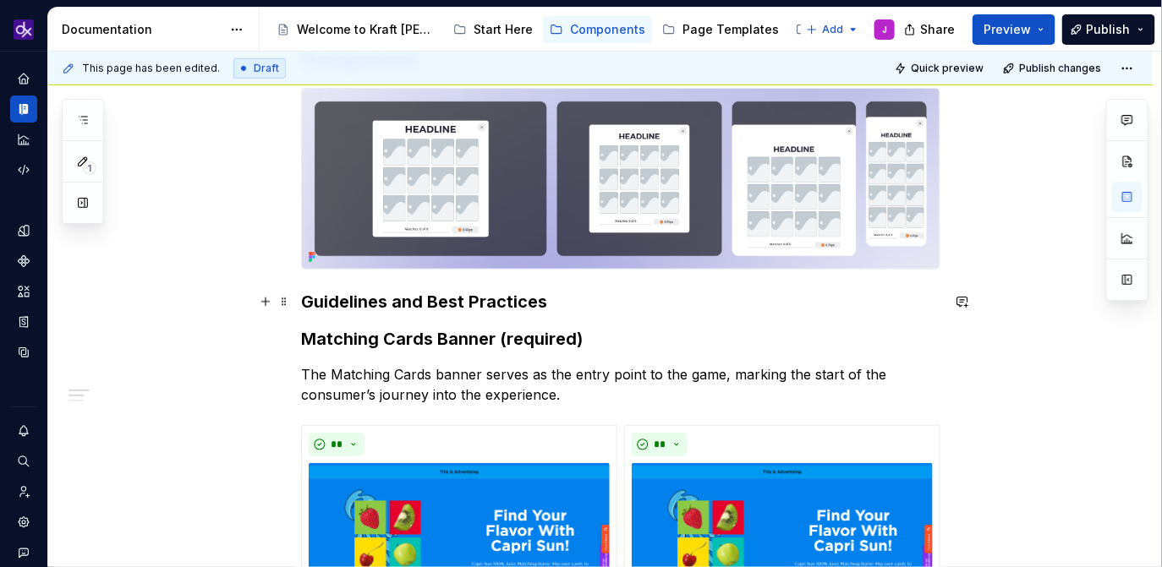
click at [543, 303] on strong "Guidelines and Best Practices" at bounding box center [424, 302] width 246 height 20
click at [583, 304] on h3 "Guidelines and Best Practices" at bounding box center [620, 302] width 639 height 24
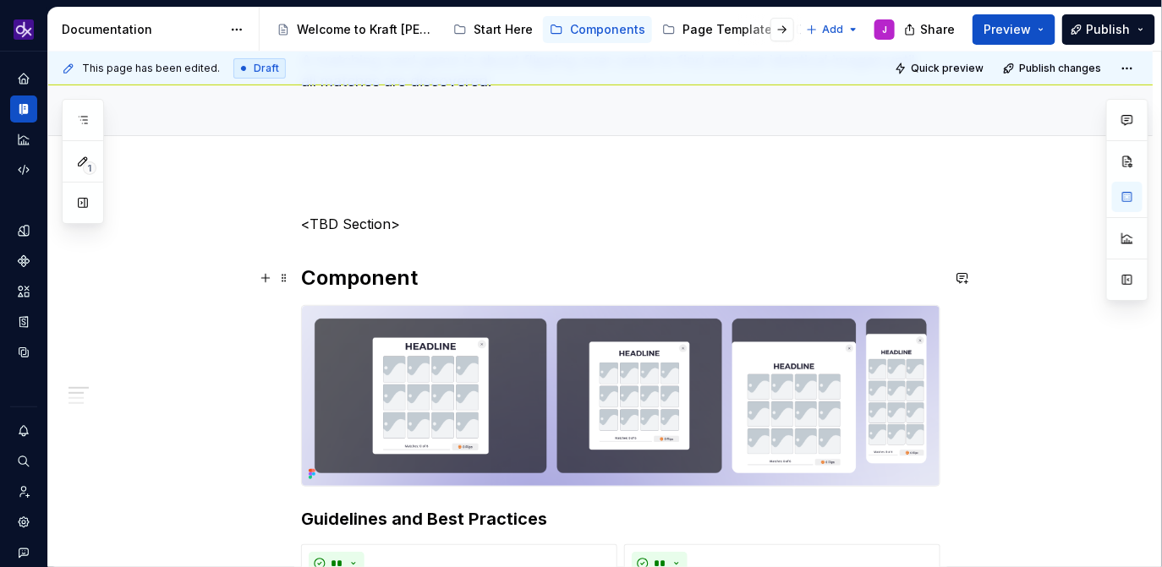
scroll to position [161, 0]
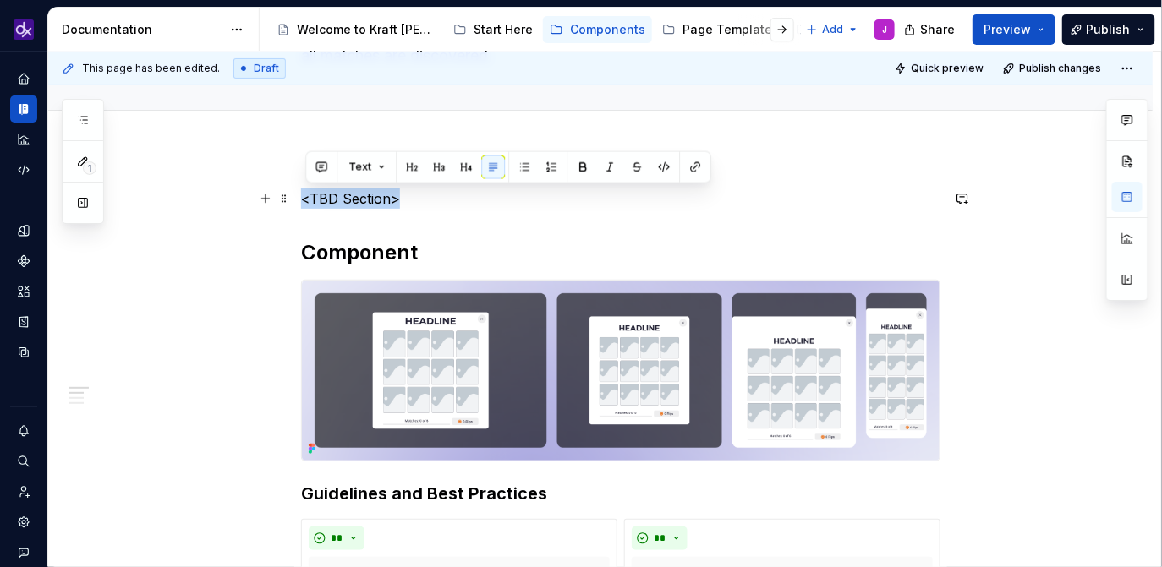
drag, startPoint x: 430, startPoint y: 196, endPoint x: 301, endPoint y: 194, distance: 129.4
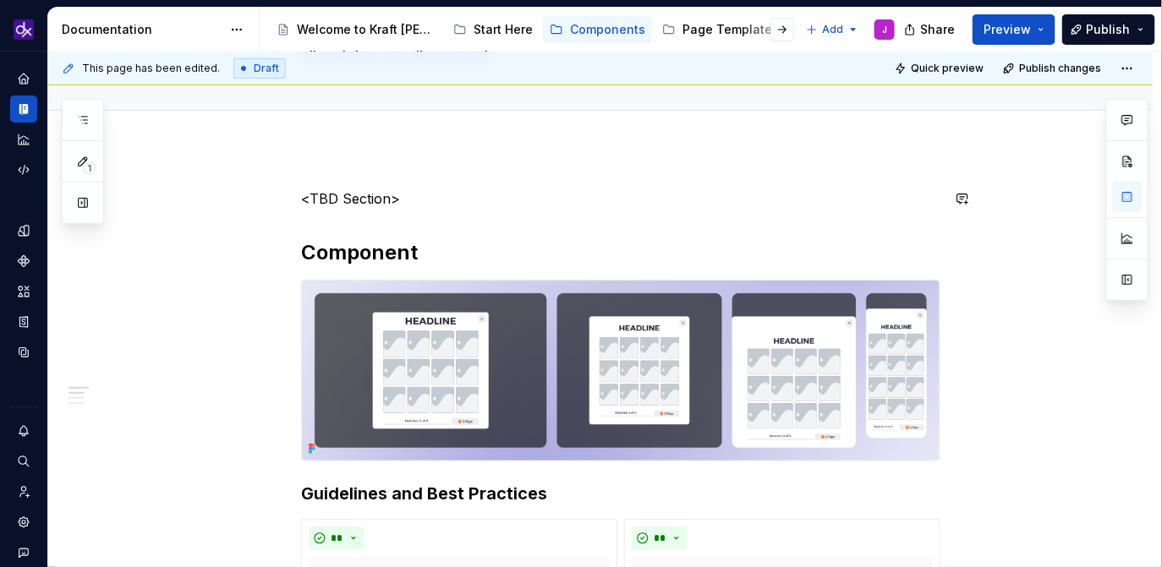
click at [420, 243] on h2 "Component" at bounding box center [620, 252] width 639 height 27
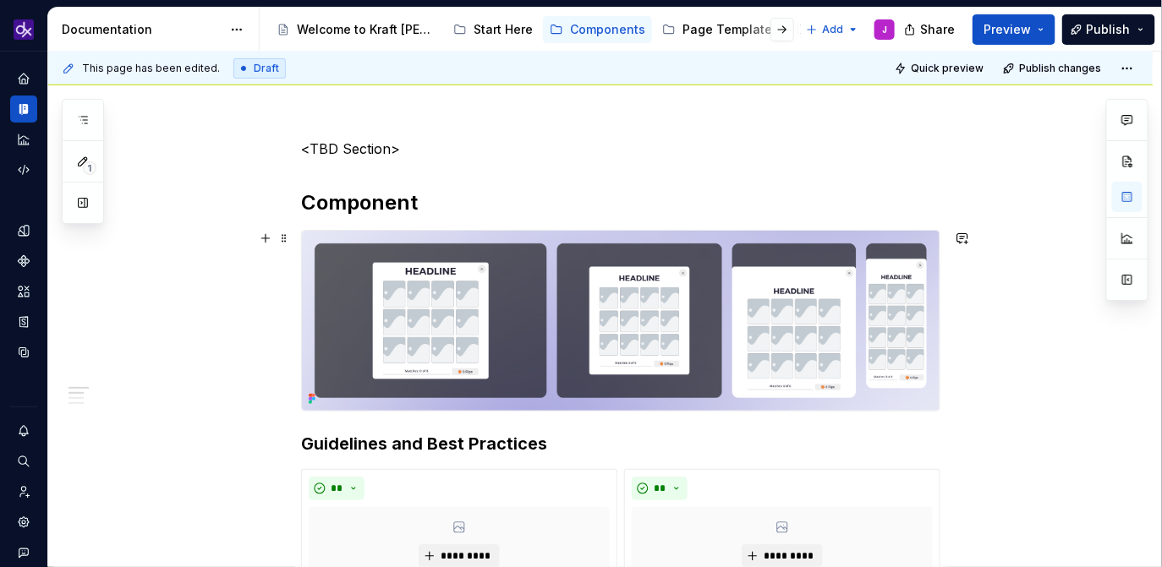
scroll to position [211, 0]
click at [506, 194] on h2 "Component" at bounding box center [620, 202] width 639 height 27
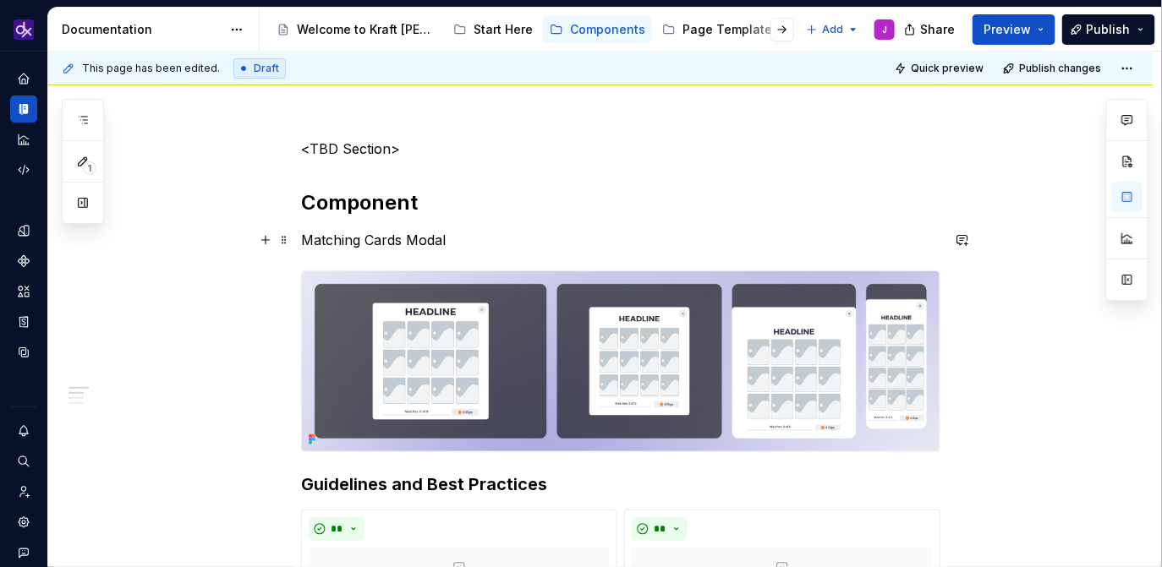
click at [407, 241] on p "Matching Cards Modal" at bounding box center [620, 240] width 639 height 20
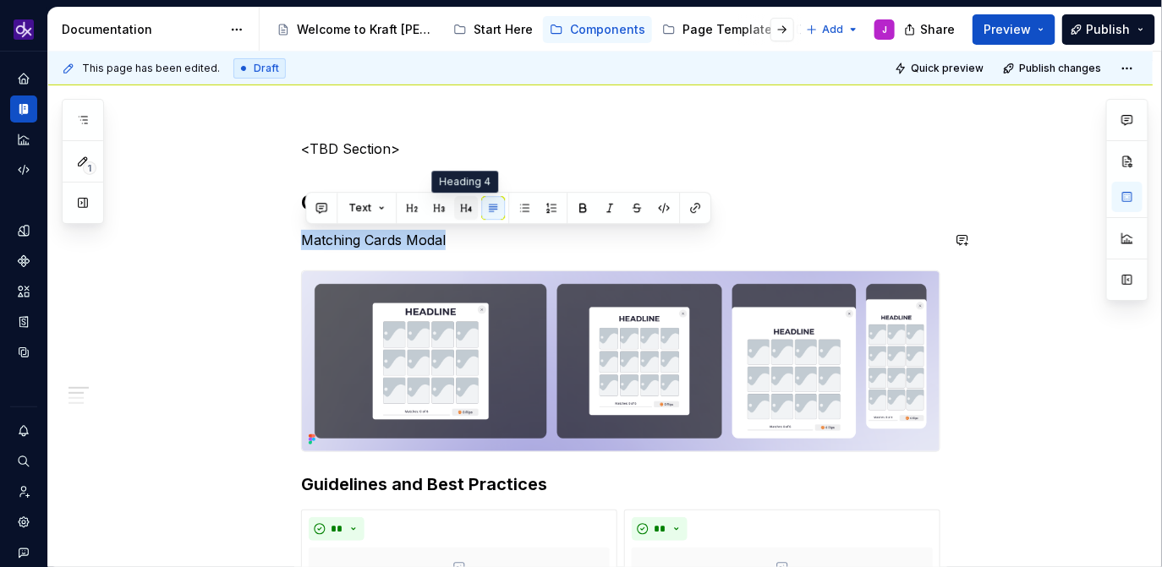
click at [467, 208] on button "button" at bounding box center [466, 208] width 24 height 24
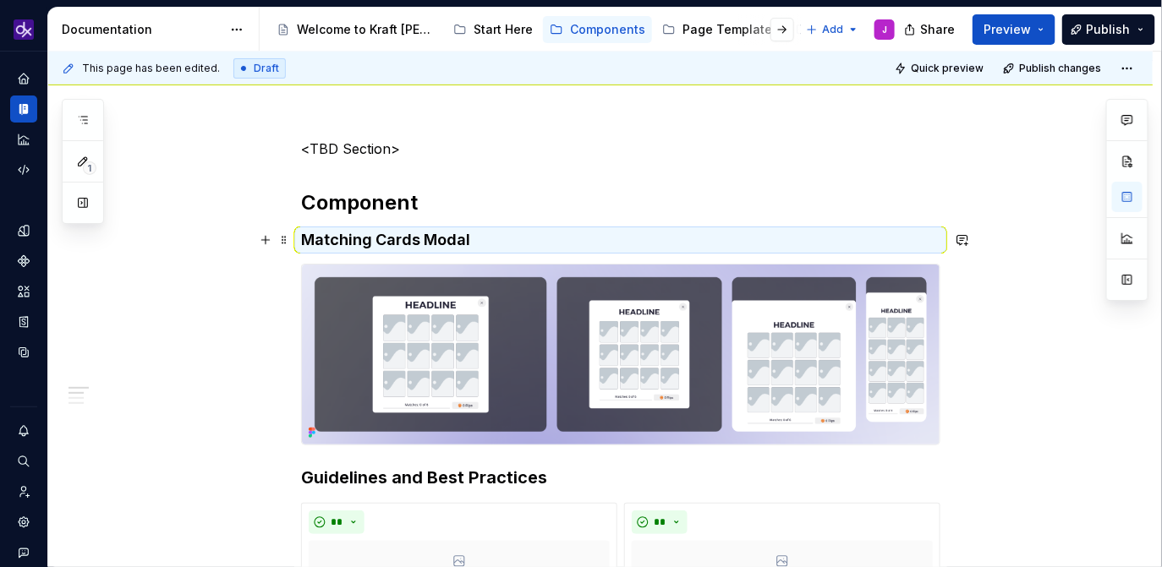
click at [509, 240] on h4 "Matching Cards Modal" at bounding box center [620, 240] width 639 height 20
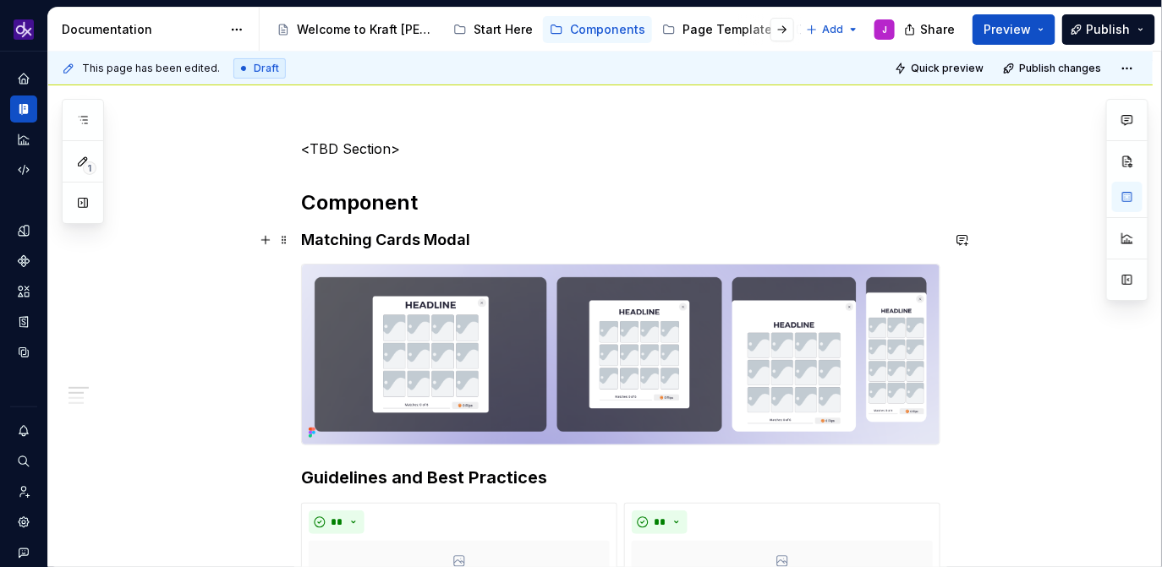
click at [517, 235] on h4 "Matching Cards Modal" at bounding box center [620, 240] width 639 height 20
click at [307, 236] on h4 "Matching Cards Modal" at bounding box center [620, 240] width 639 height 20
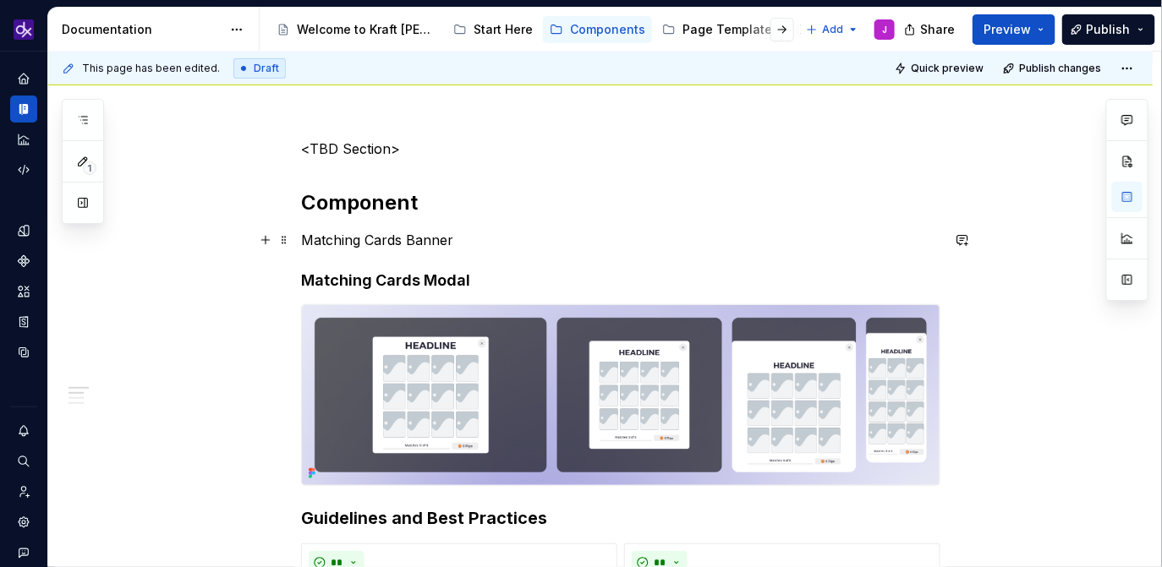
click at [328, 238] on p "Matching Cards Banner" at bounding box center [620, 240] width 639 height 20
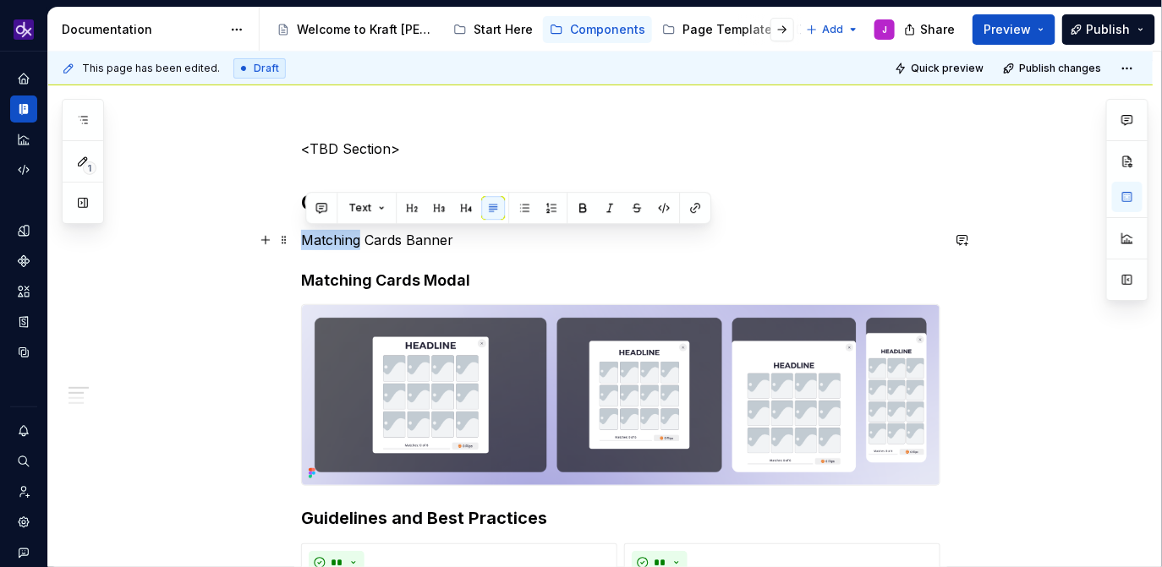
click at [328, 238] on p "Matching Cards Banner" at bounding box center [620, 240] width 639 height 20
click at [454, 211] on button "button" at bounding box center [466, 208] width 24 height 24
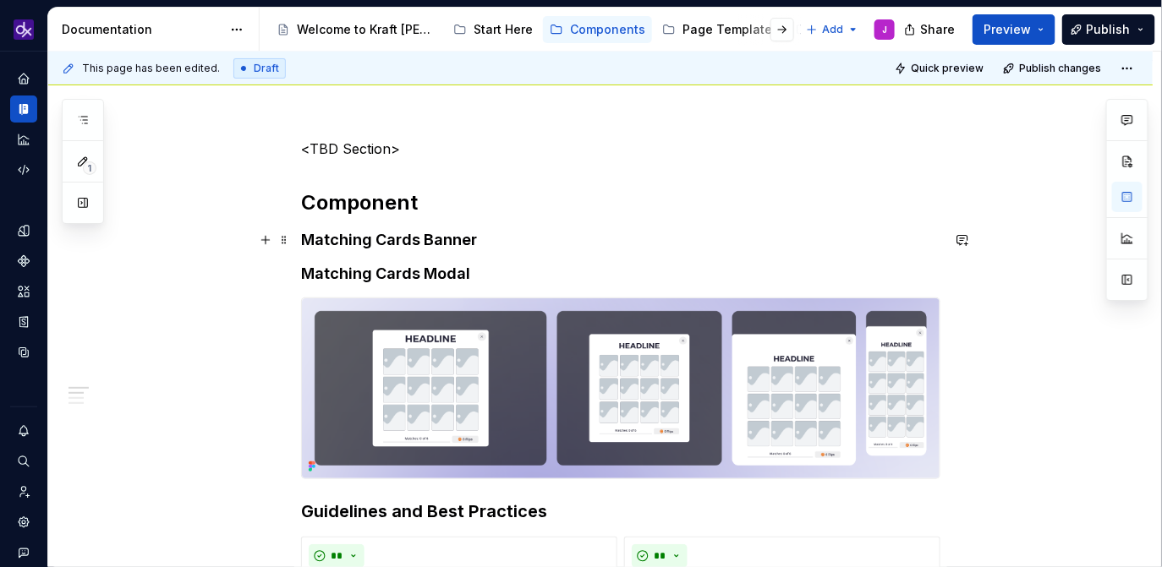
click at [511, 241] on h4 "Matching Cards Banner" at bounding box center [620, 240] width 639 height 20
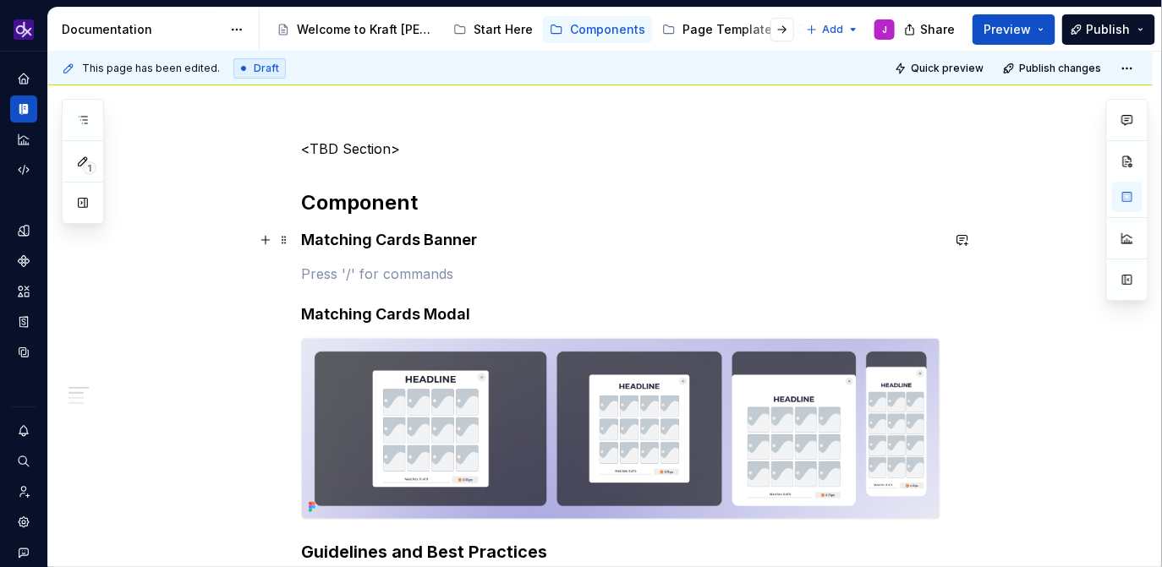
click at [309, 240] on h4 "Matching Cards Banner" at bounding box center [620, 240] width 639 height 20
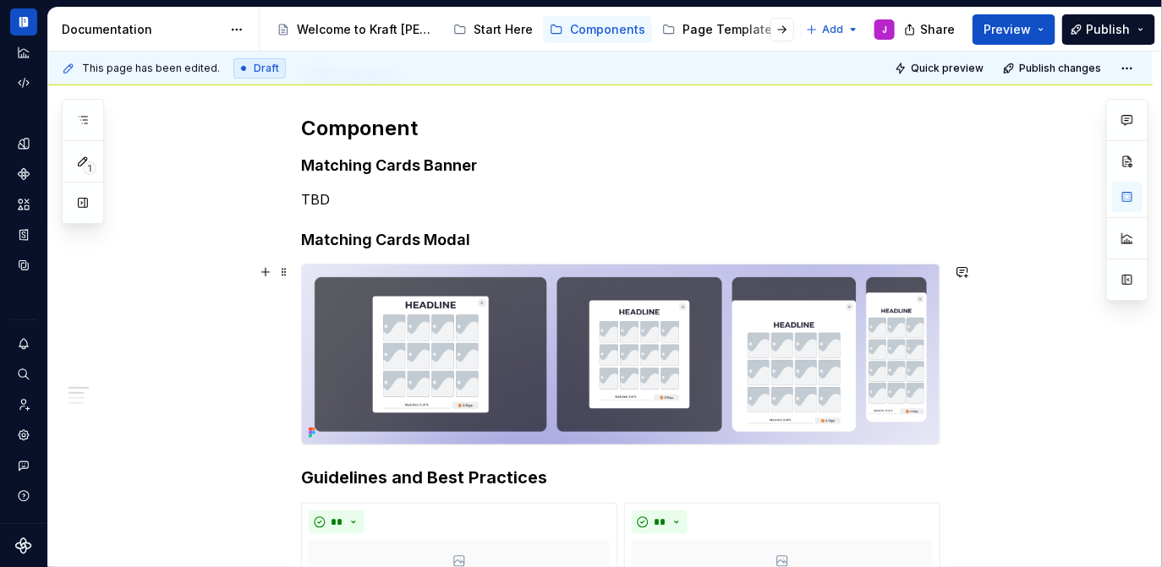
scroll to position [323, 0]
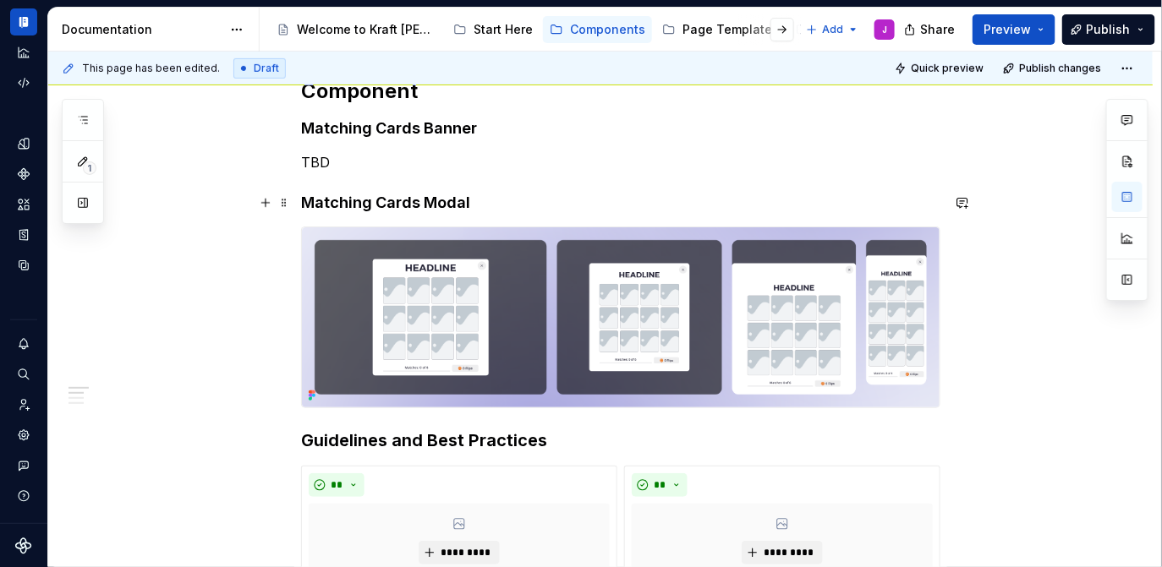
click at [433, 200] on h4 "Matching Cards Modal" at bounding box center [620, 203] width 639 height 20
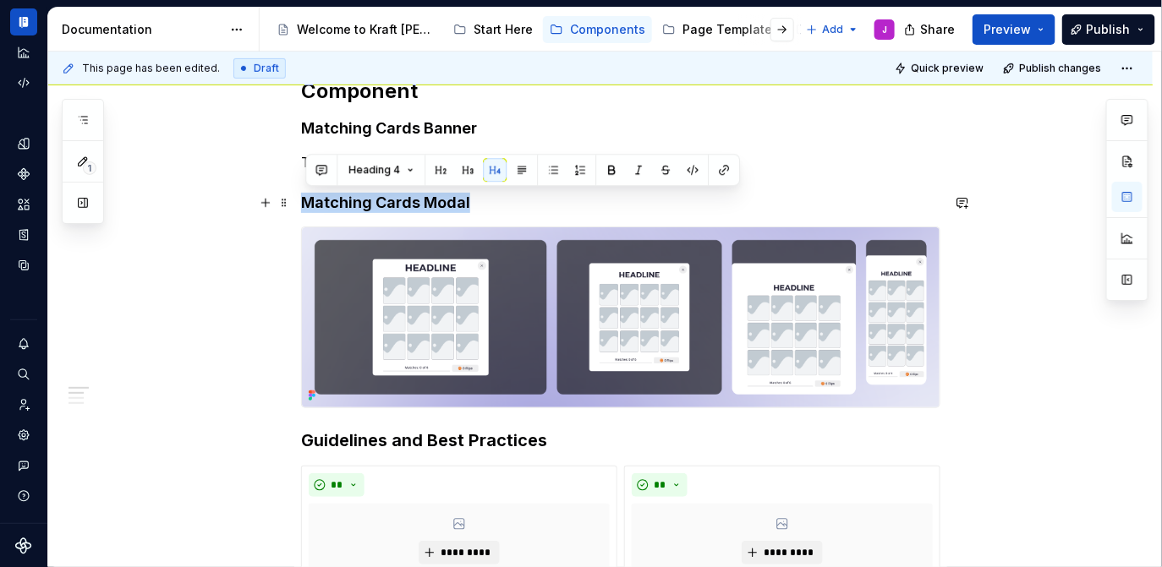
click at [433, 200] on h4 "Matching Cards Modal" at bounding box center [620, 203] width 639 height 20
copy h4 "Matching Cards Modal"
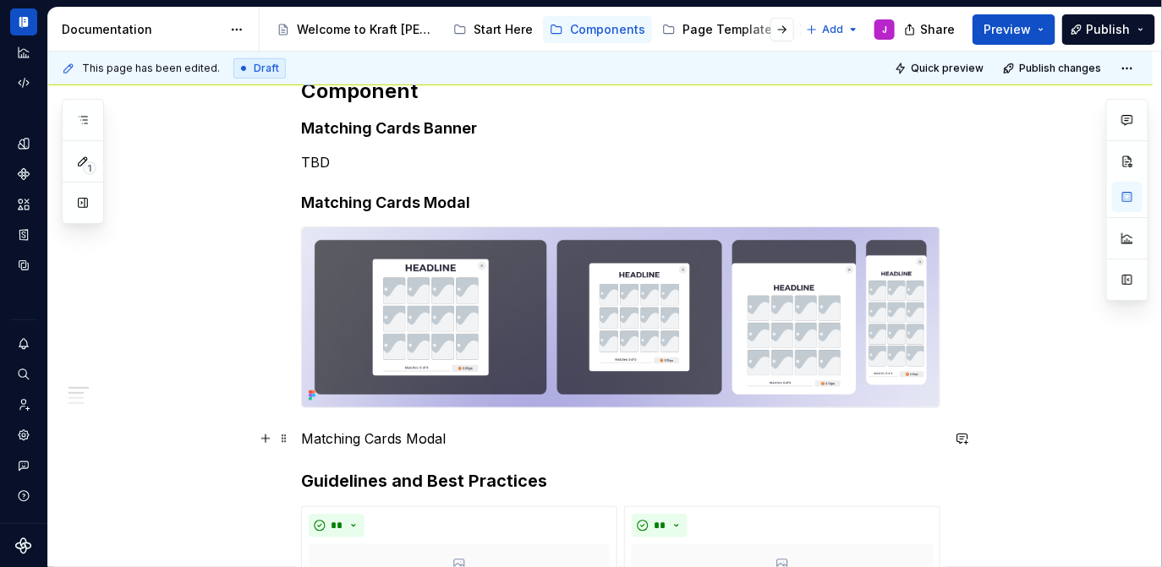
click at [407, 440] on p "Matching Cards Modal" at bounding box center [620, 439] width 639 height 20
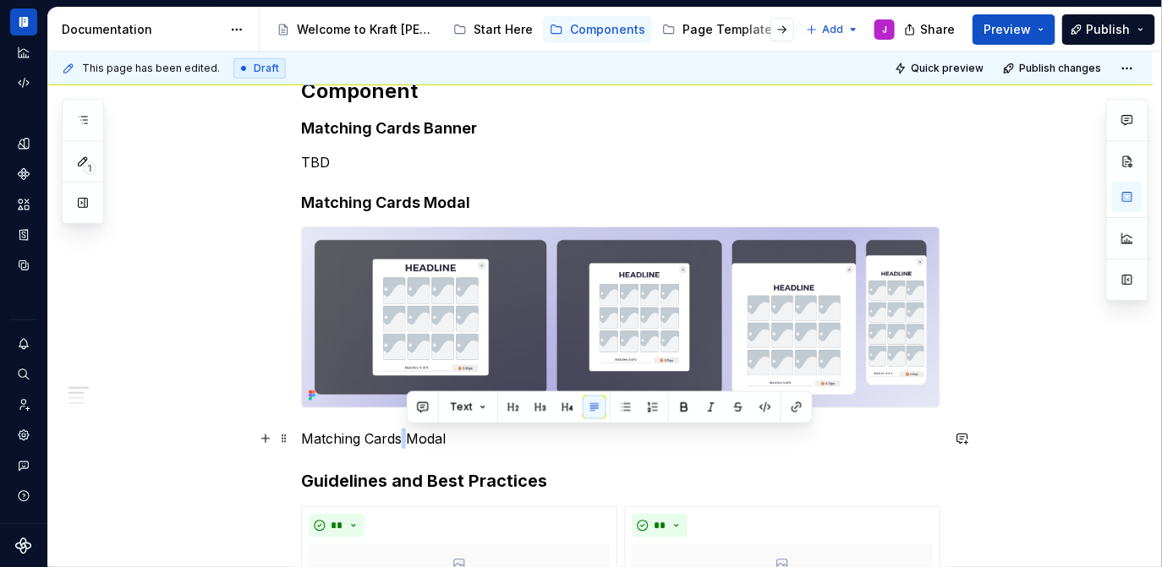
click at [407, 440] on p "Matching Cards Modal" at bounding box center [620, 439] width 639 height 20
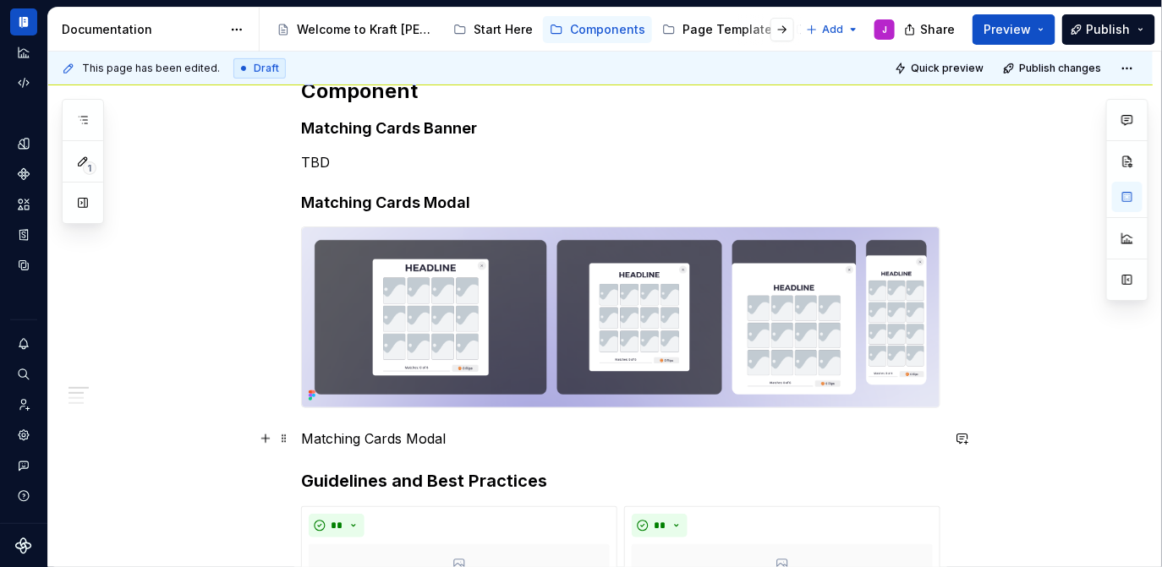
click at [464, 441] on p "Matching Cards Modal" at bounding box center [620, 439] width 639 height 20
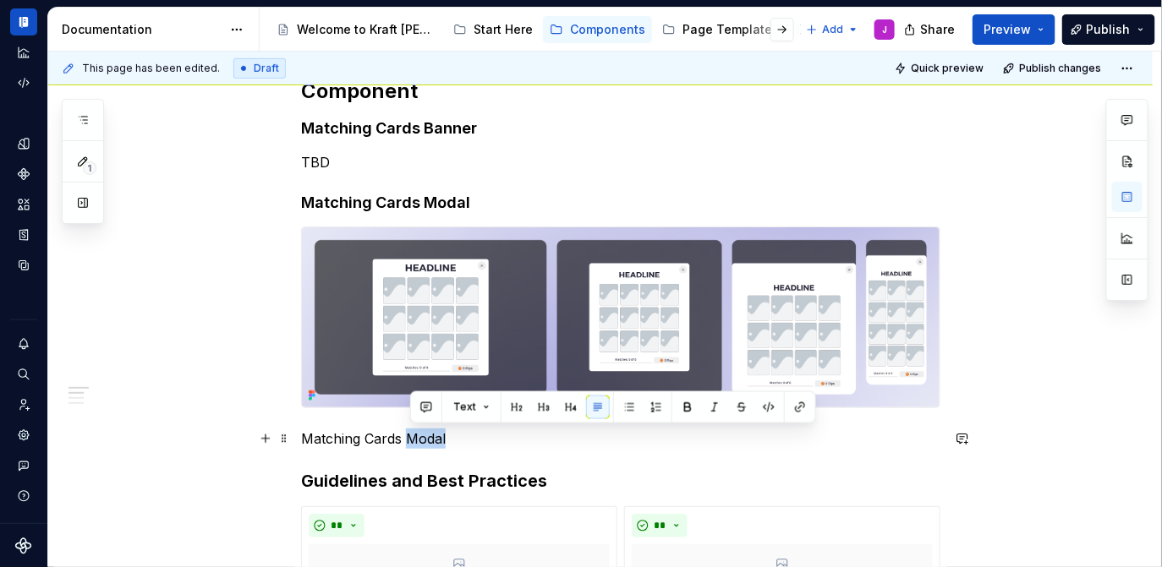
drag, startPoint x: 479, startPoint y: 438, endPoint x: 410, endPoint y: 439, distance: 68.5
click at [410, 439] on p "Matching Cards Modal" at bounding box center [620, 439] width 639 height 20
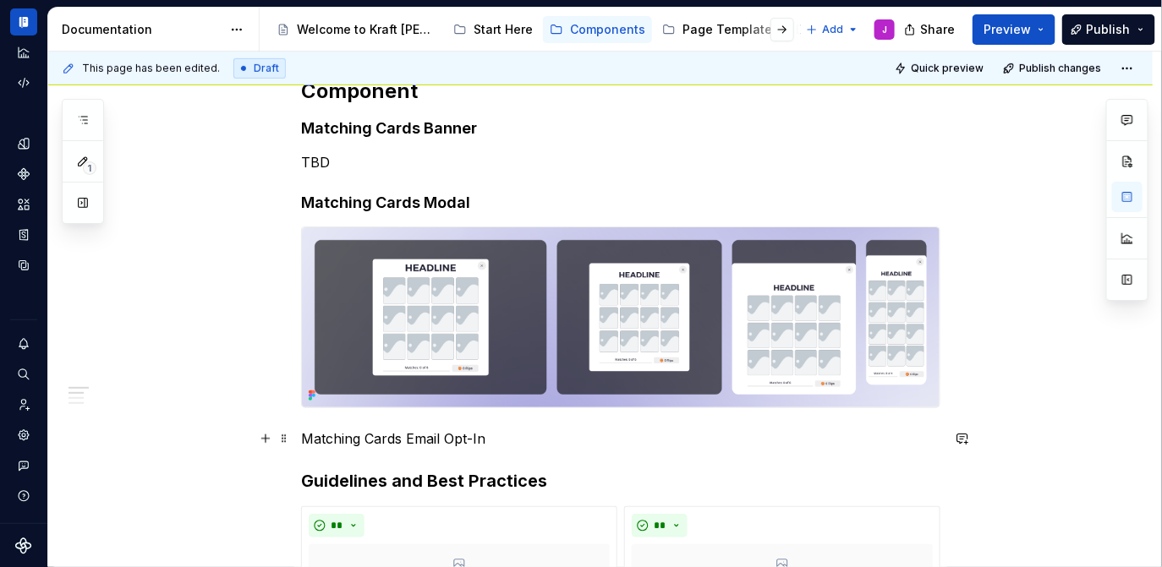
click at [517, 447] on p "Matching Cards Email Opt-In" at bounding box center [620, 439] width 639 height 20
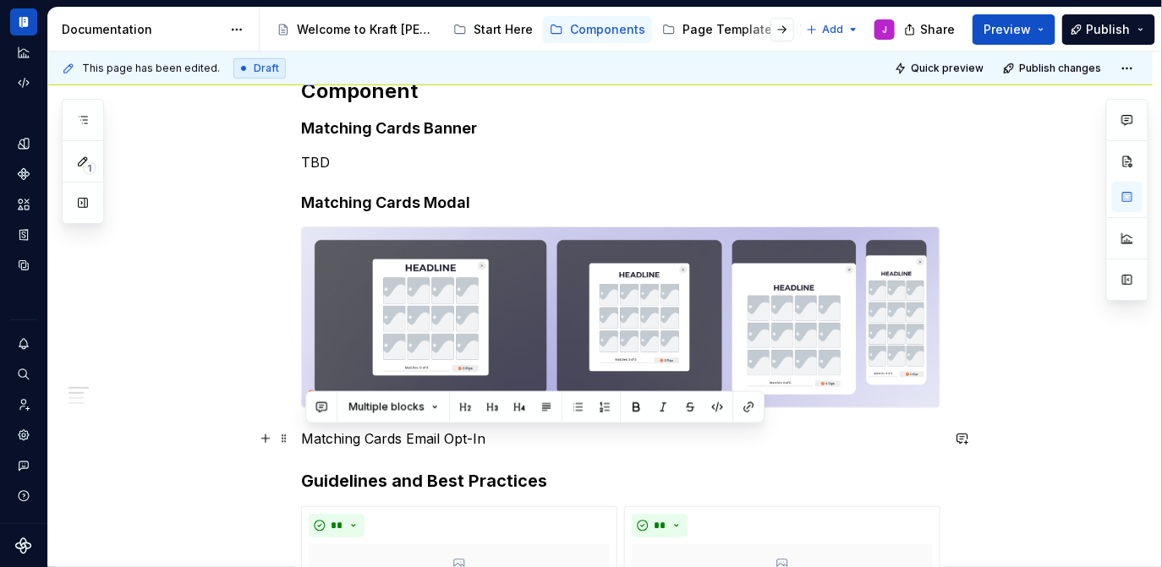
click at [517, 447] on p "Matching Cards Email Opt-In" at bounding box center [620, 439] width 639 height 20
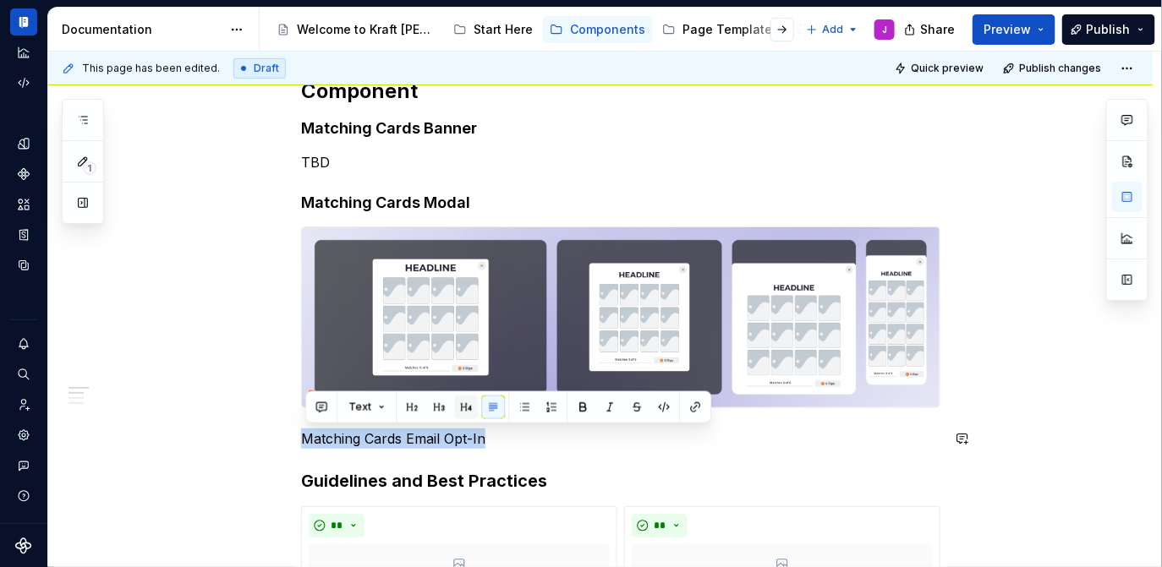
click at [475, 414] on span at bounding box center [466, 408] width 24 height 24
click at [466, 412] on button "button" at bounding box center [466, 408] width 24 height 24
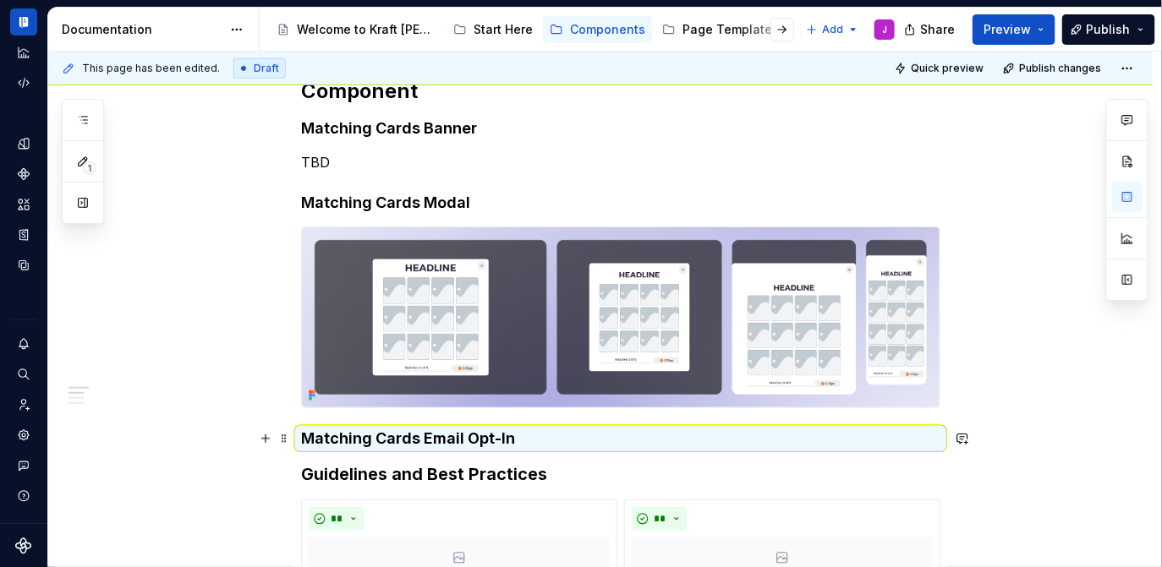
click at [528, 443] on h4 "Matching Cards Email Opt-In" at bounding box center [620, 439] width 639 height 20
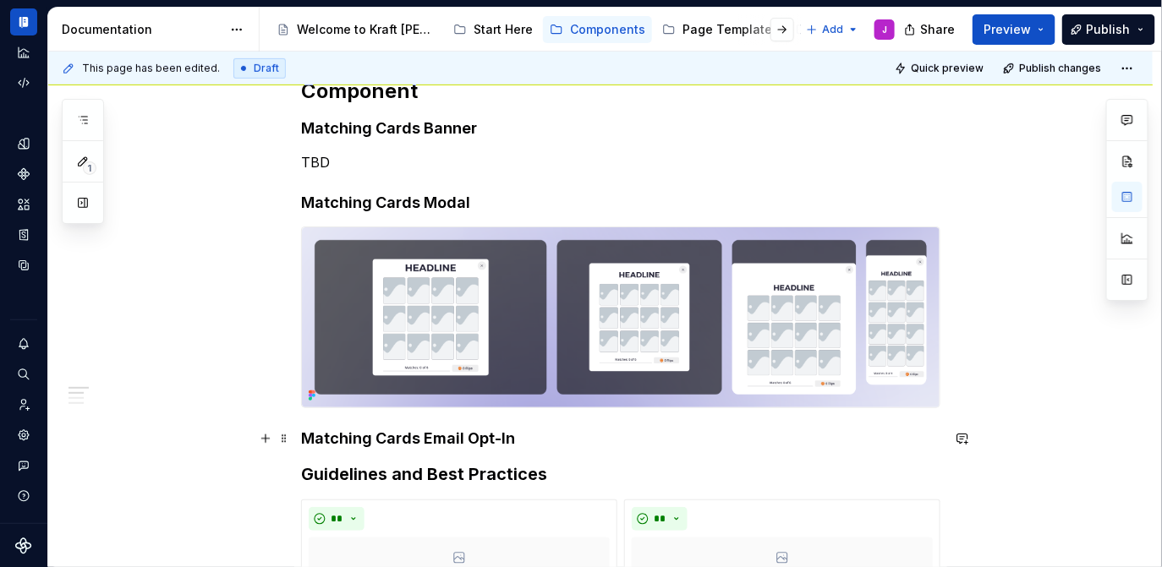
click at [544, 434] on h4 "Matching Cards Email Opt-In" at bounding box center [620, 439] width 639 height 20
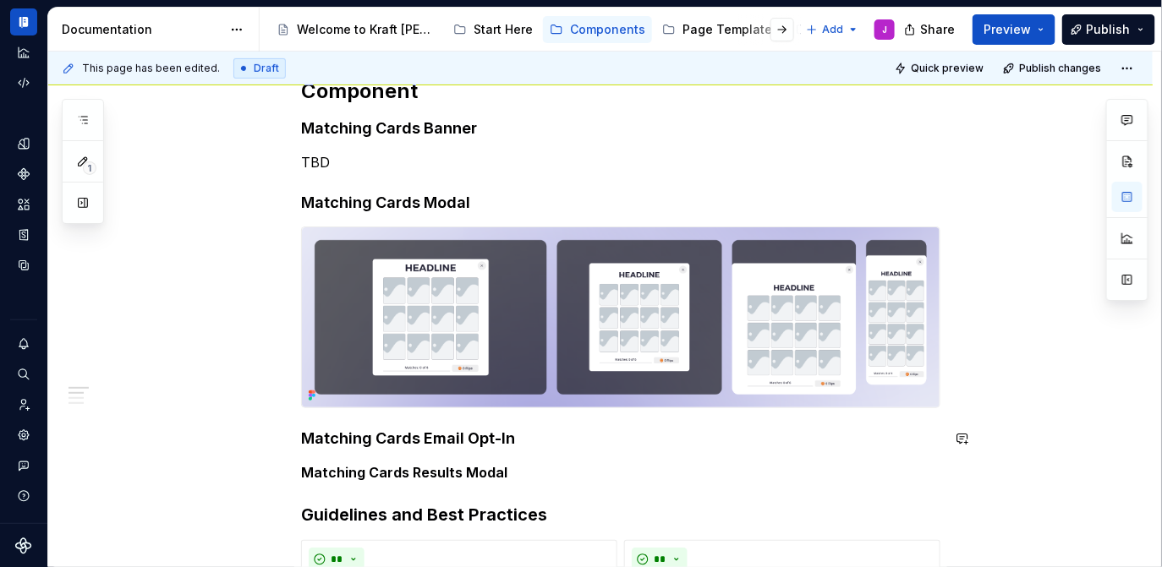
click at [467, 465] on strong "Matching Cards Results Modal" at bounding box center [404, 472] width 206 height 17
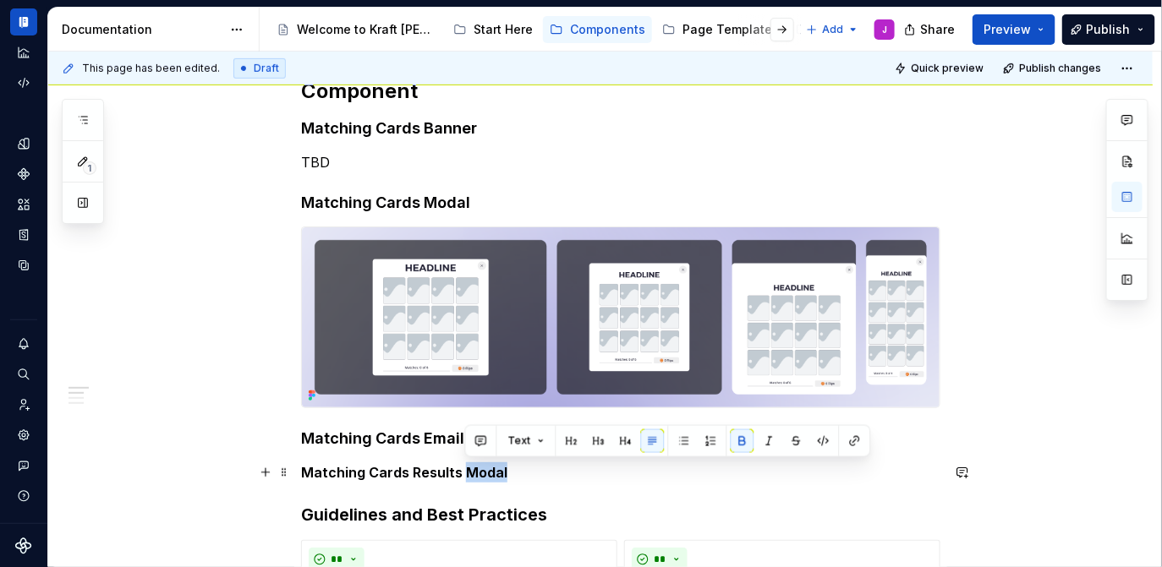
click at [467, 465] on strong "Matching Cards Results Modal" at bounding box center [404, 472] width 206 height 17
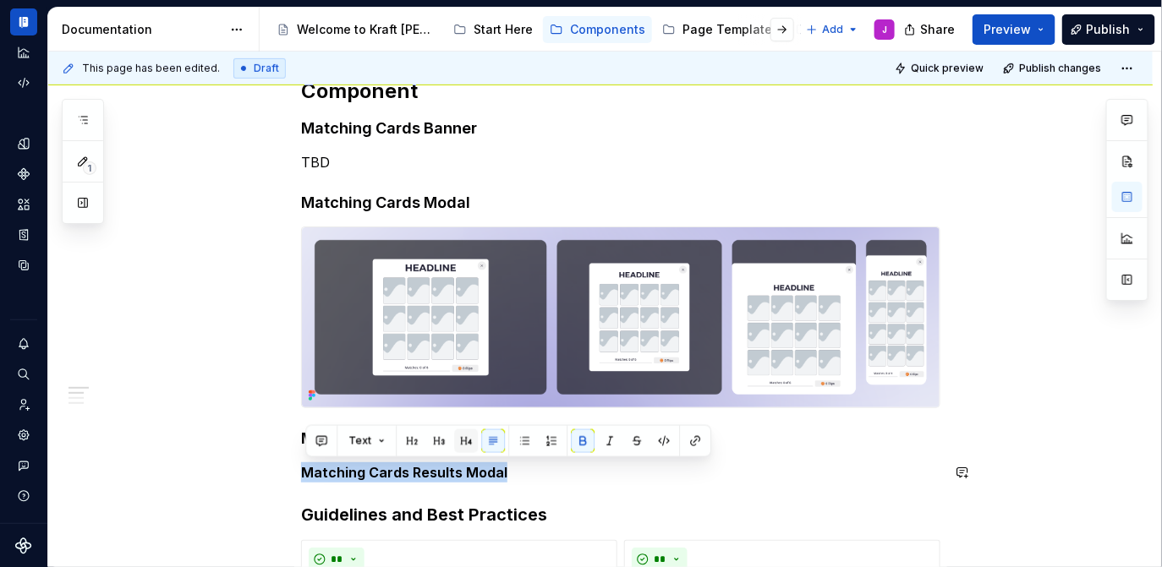
click at [463, 436] on button "button" at bounding box center [466, 441] width 24 height 24
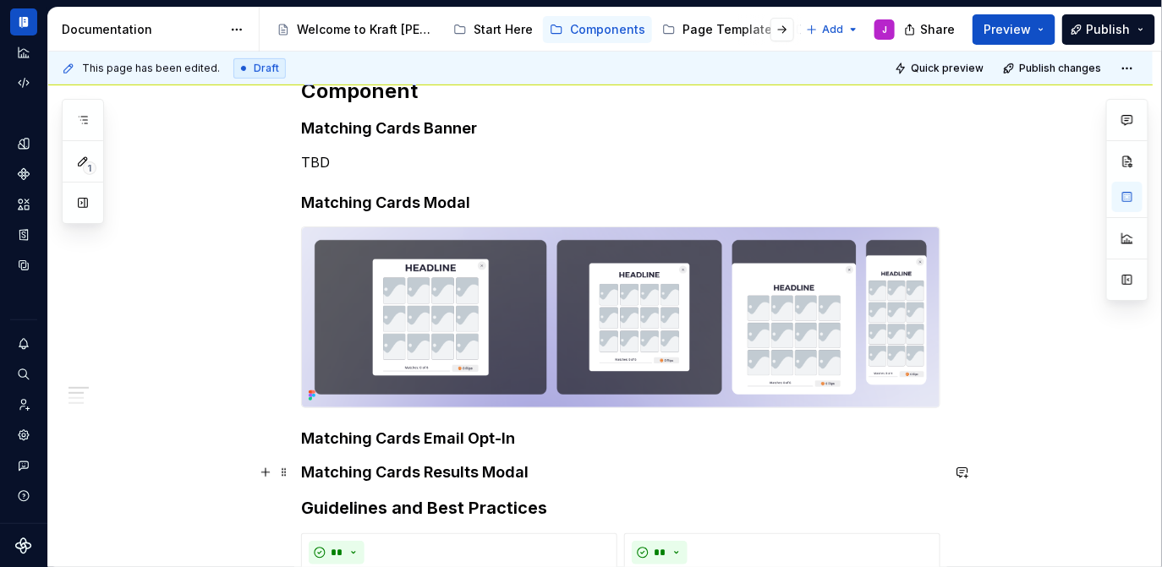
click at [542, 473] on h4 "Matching Cards Results Modal" at bounding box center [620, 472] width 639 height 20
click at [553, 468] on h4 "Matching Cards Results Modal" at bounding box center [620, 472] width 639 height 20
click at [554, 439] on h4 "Matching Cards Email Opt-In" at bounding box center [620, 439] width 639 height 20
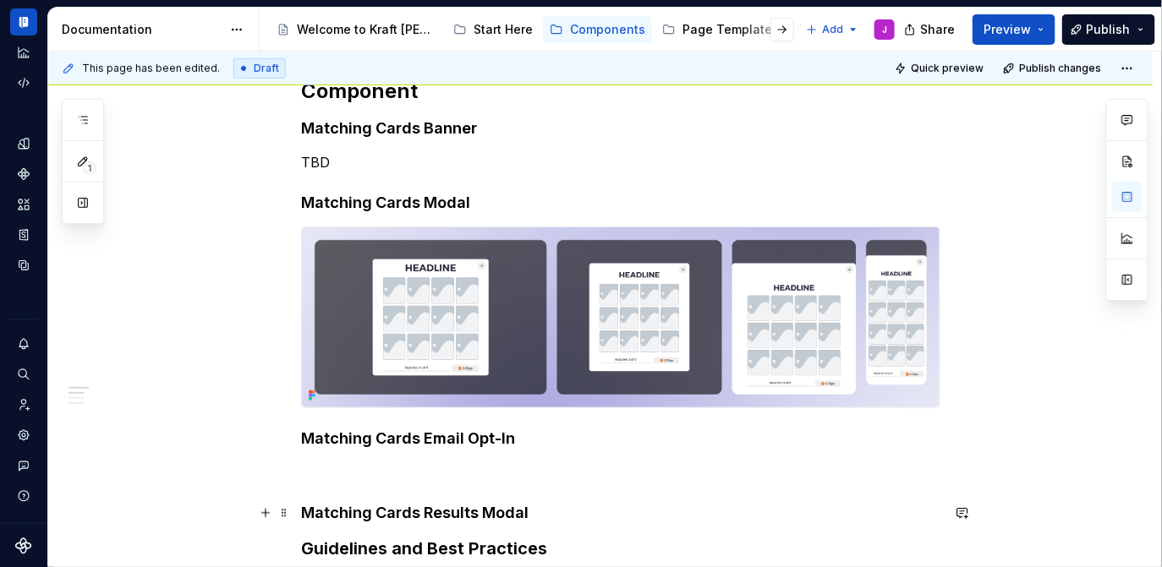
click at [583, 515] on h4 "Matching Cards Results Modal" at bounding box center [620, 513] width 639 height 20
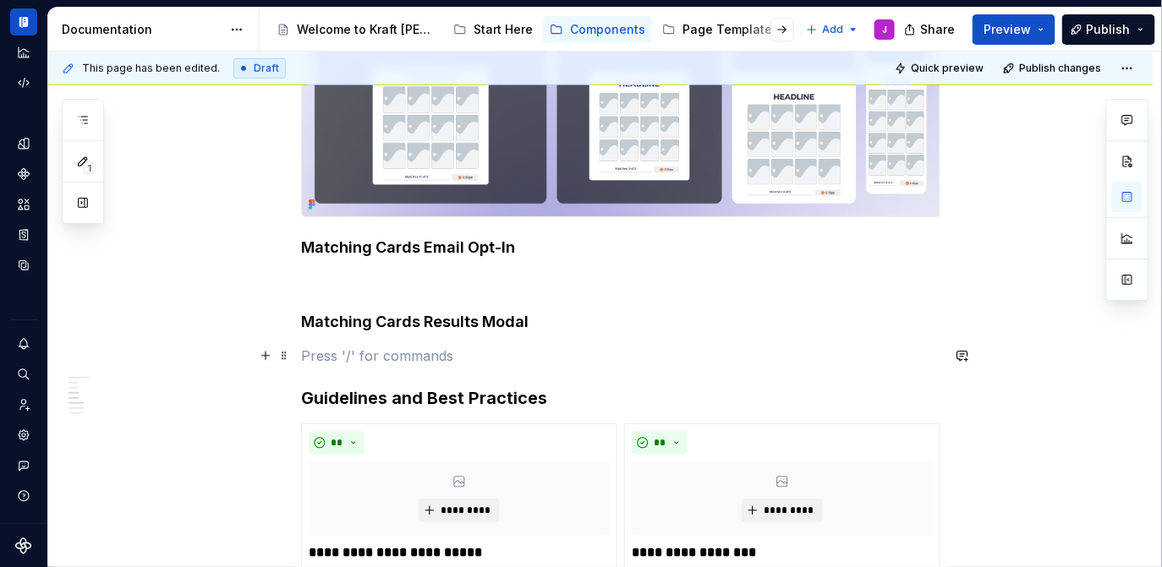
click at [508, 363] on p at bounding box center [620, 356] width 639 height 20
click at [520, 282] on p at bounding box center [620, 281] width 639 height 20
click at [392, 356] on p at bounding box center [620, 356] width 639 height 20
click at [396, 291] on p at bounding box center [620, 281] width 639 height 20
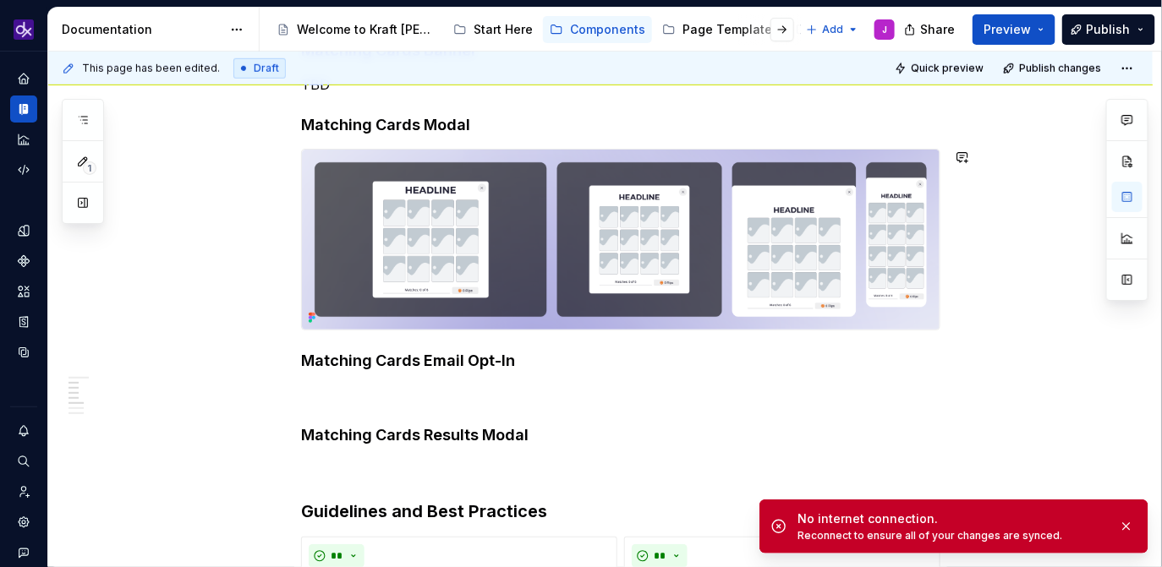
scroll to position [401, 0]
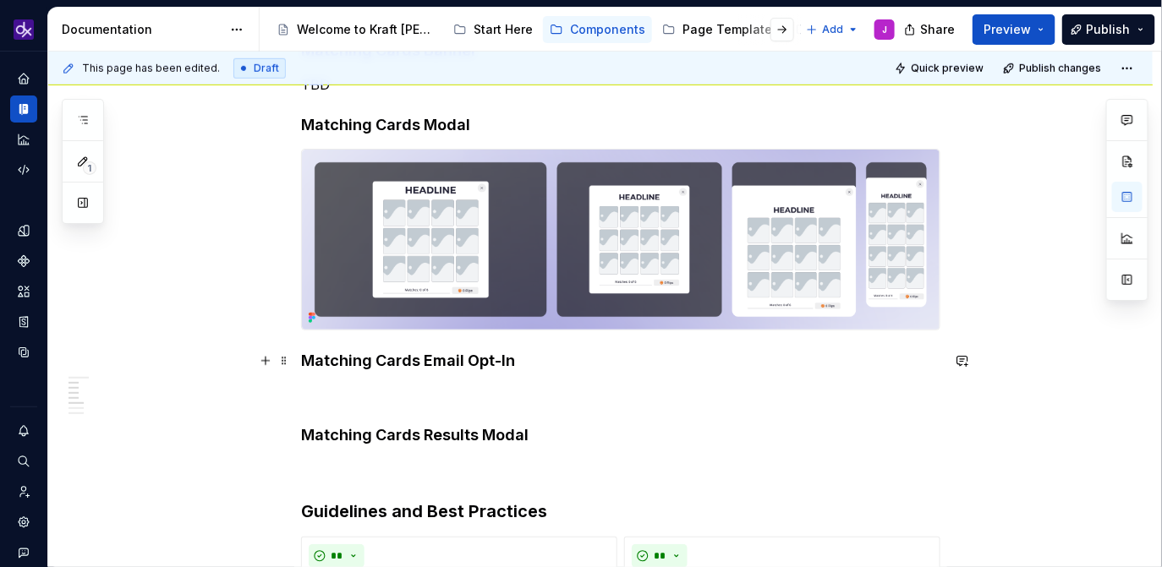
type textarea "*"
